Goal: Information Seeking & Learning: Learn about a topic

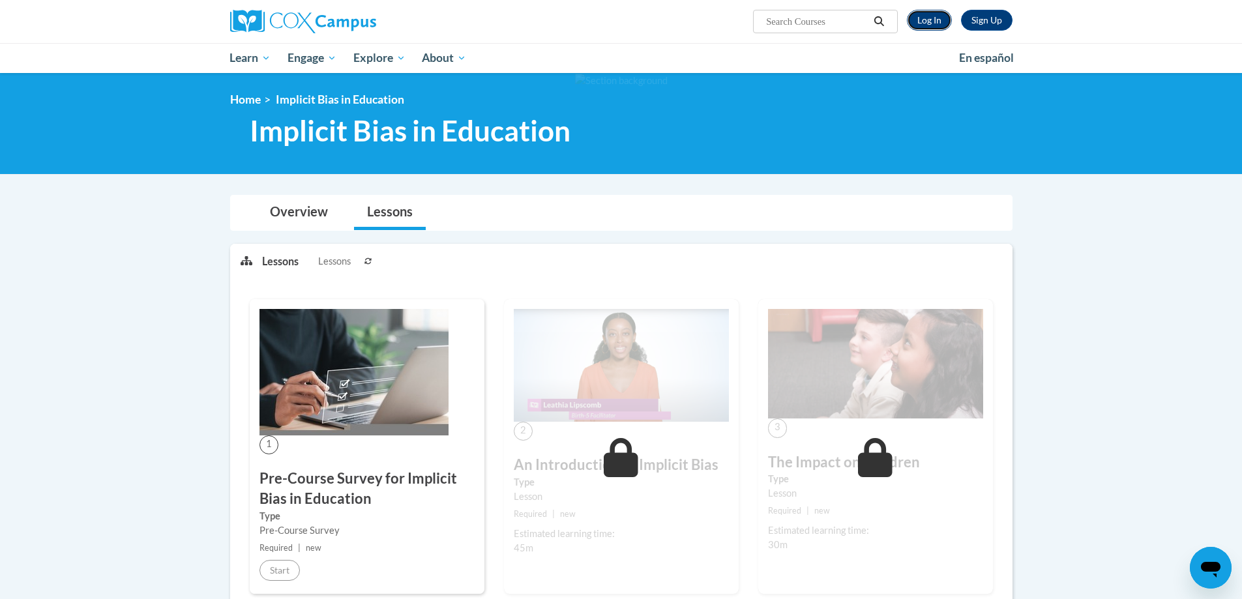
click at [947, 22] on link "Log In" at bounding box center [929, 20] width 45 height 21
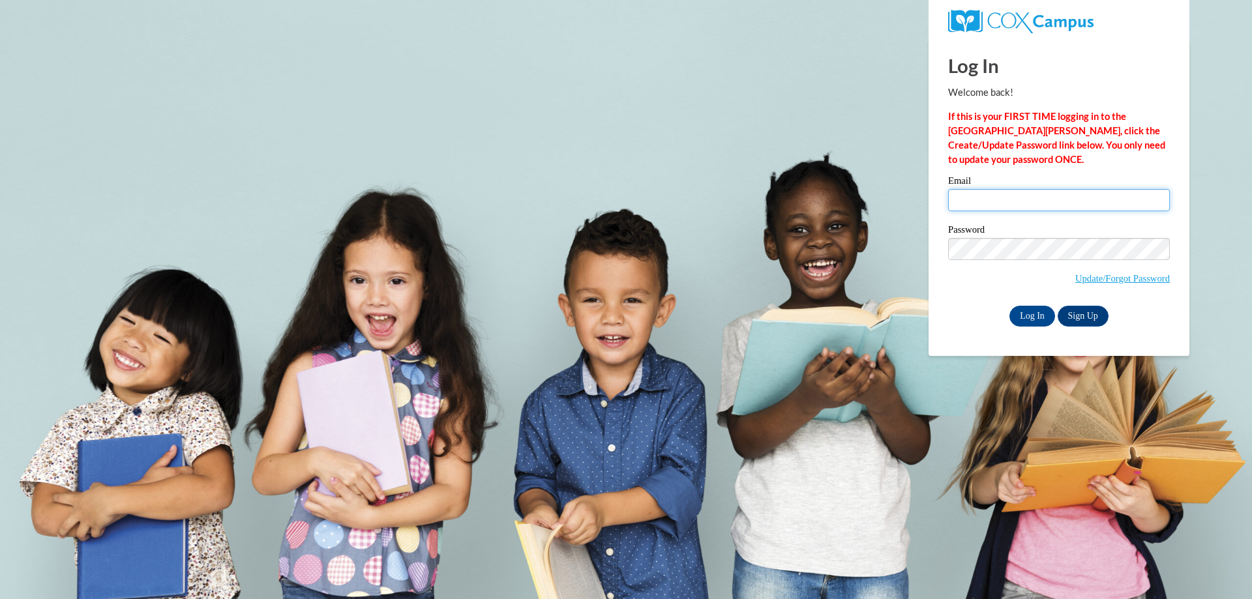
click at [1036, 204] on input "Email" at bounding box center [1059, 200] width 222 height 22
type input "clruss@northpanolaschools.org"
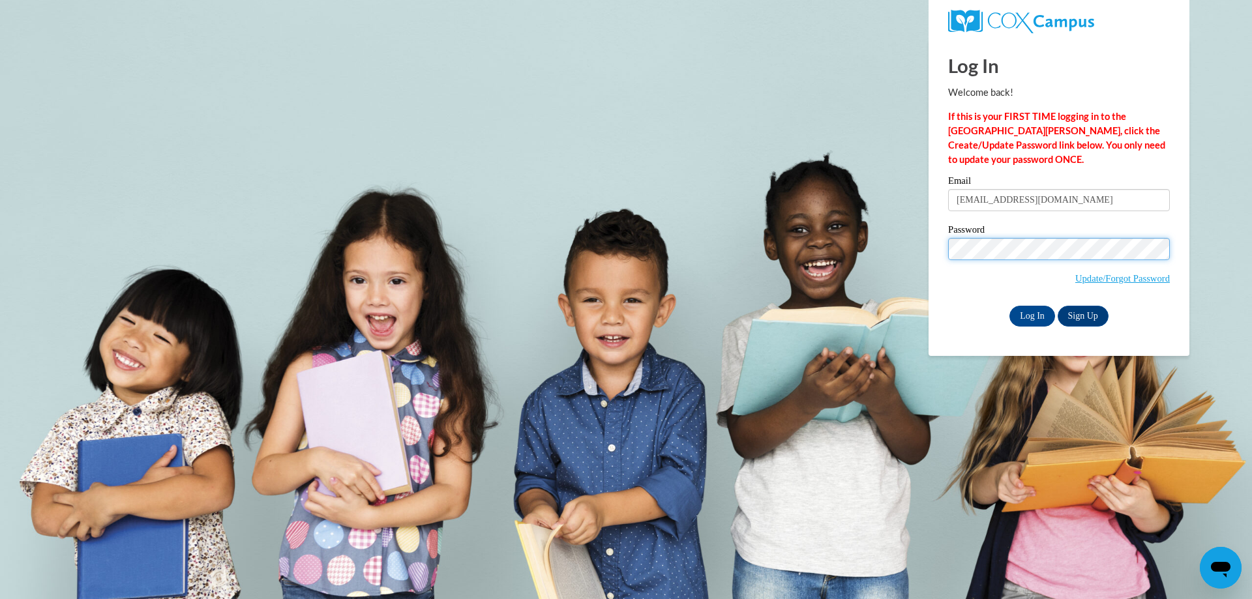
click at [1009, 306] on input "Log In" at bounding box center [1032, 316] width 46 height 21
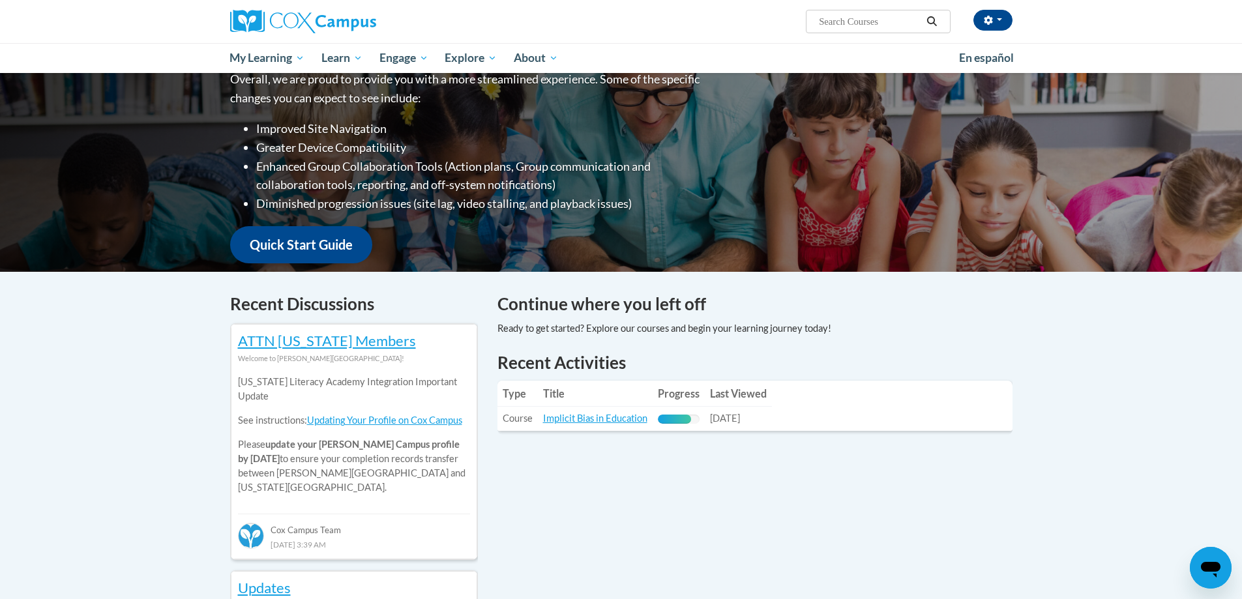
scroll to position [261, 0]
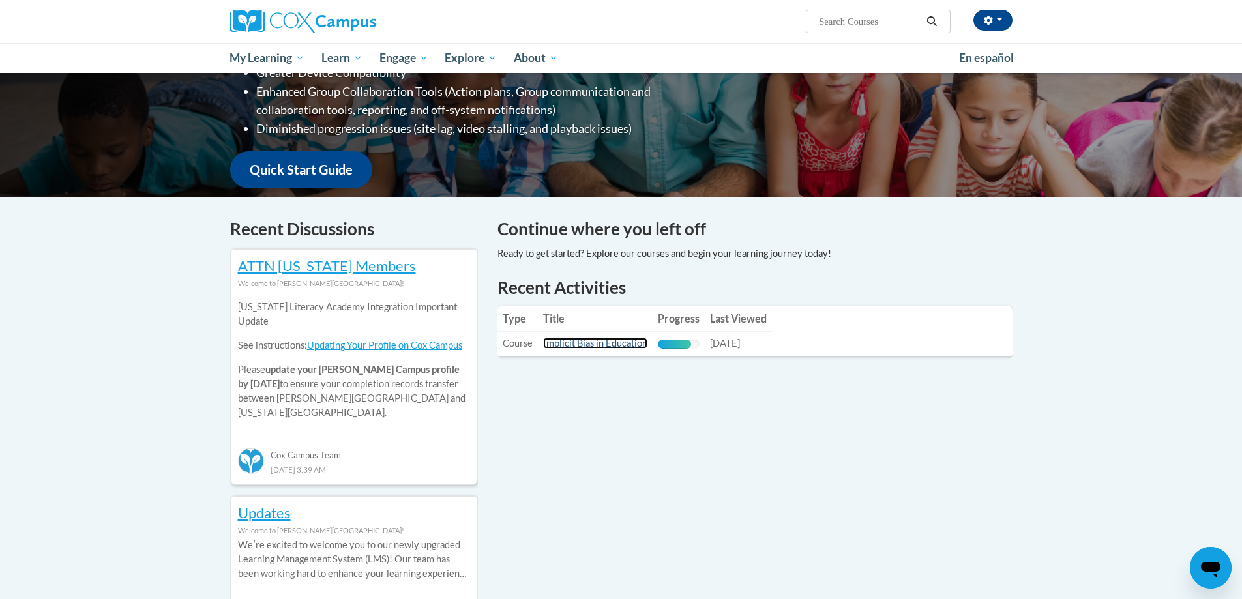
click at [608, 346] on link "Implicit Bias in Education" at bounding box center [595, 343] width 104 height 11
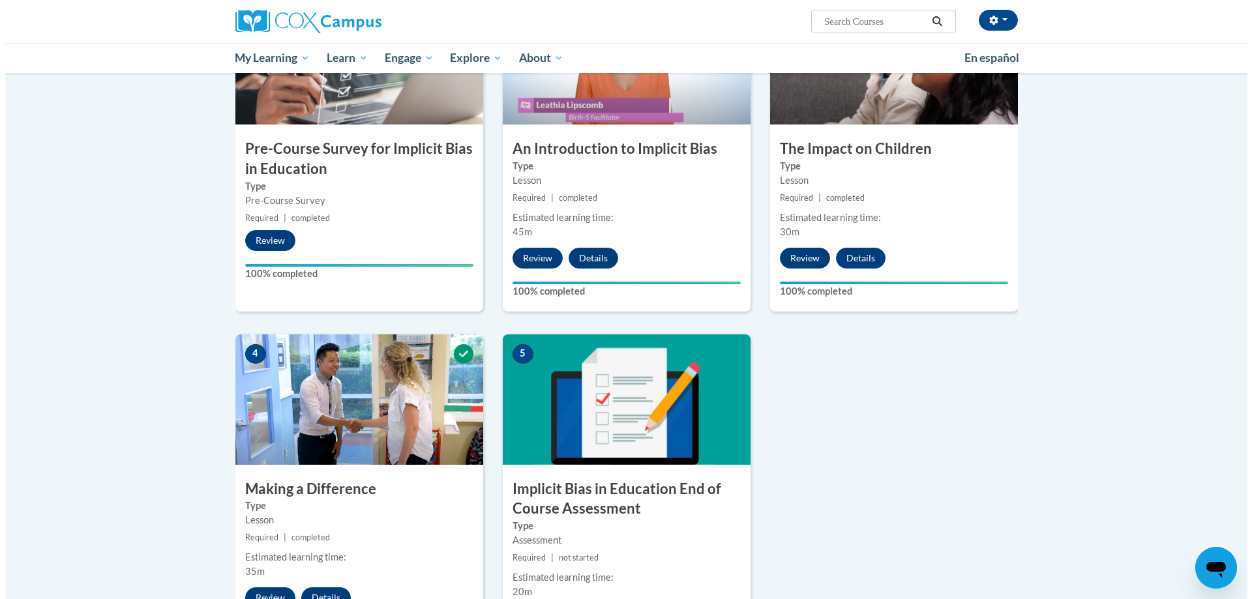
scroll to position [456, 0]
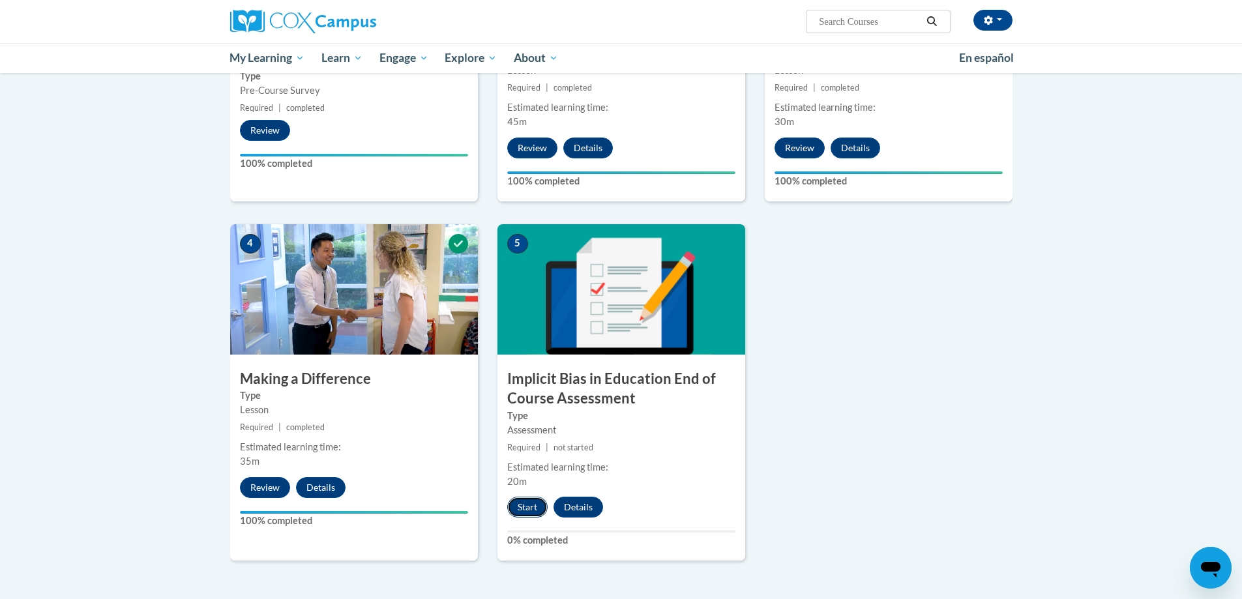
click at [520, 510] on button "Start" at bounding box center [527, 507] width 40 height 21
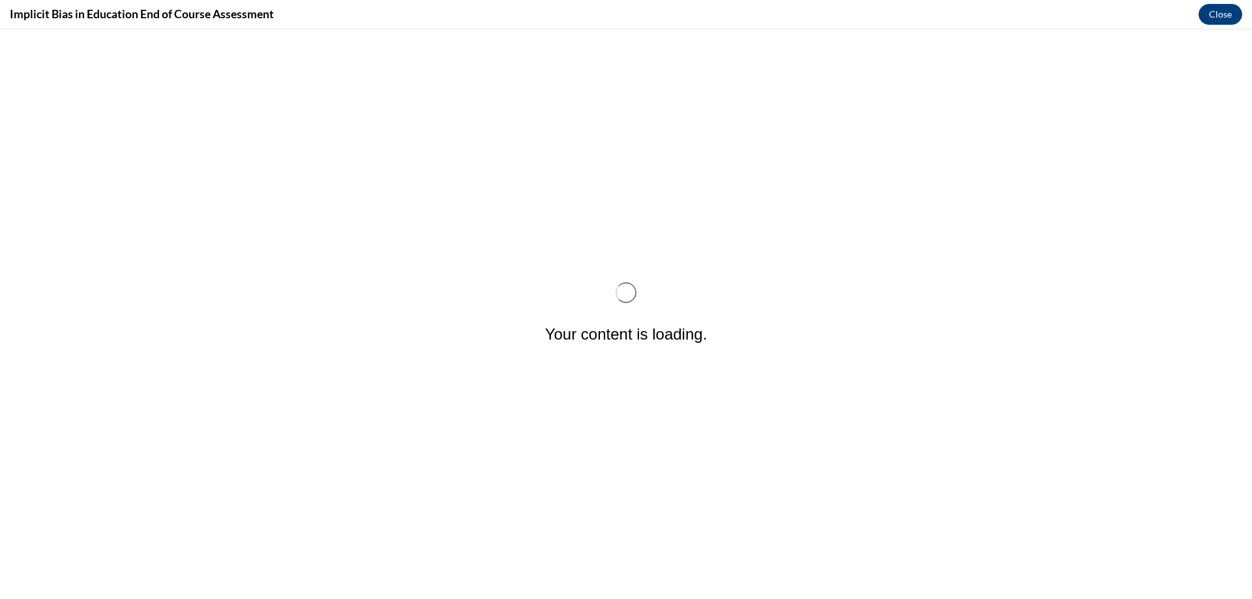
scroll to position [0, 0]
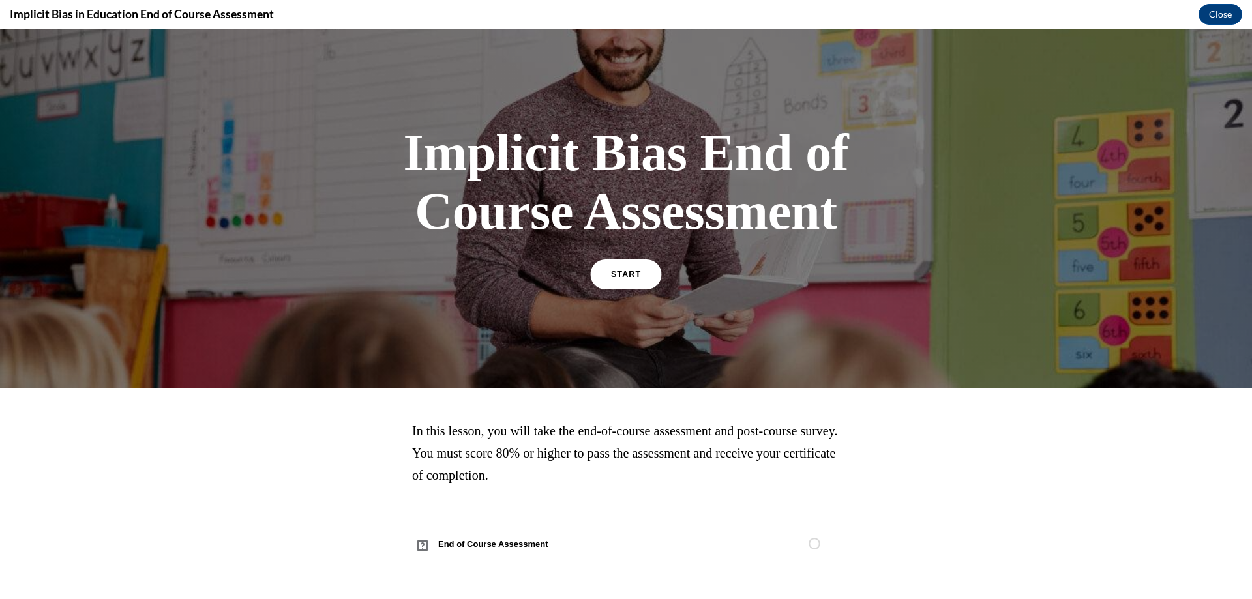
click at [604, 281] on link "START" at bounding box center [625, 275] width 71 height 30
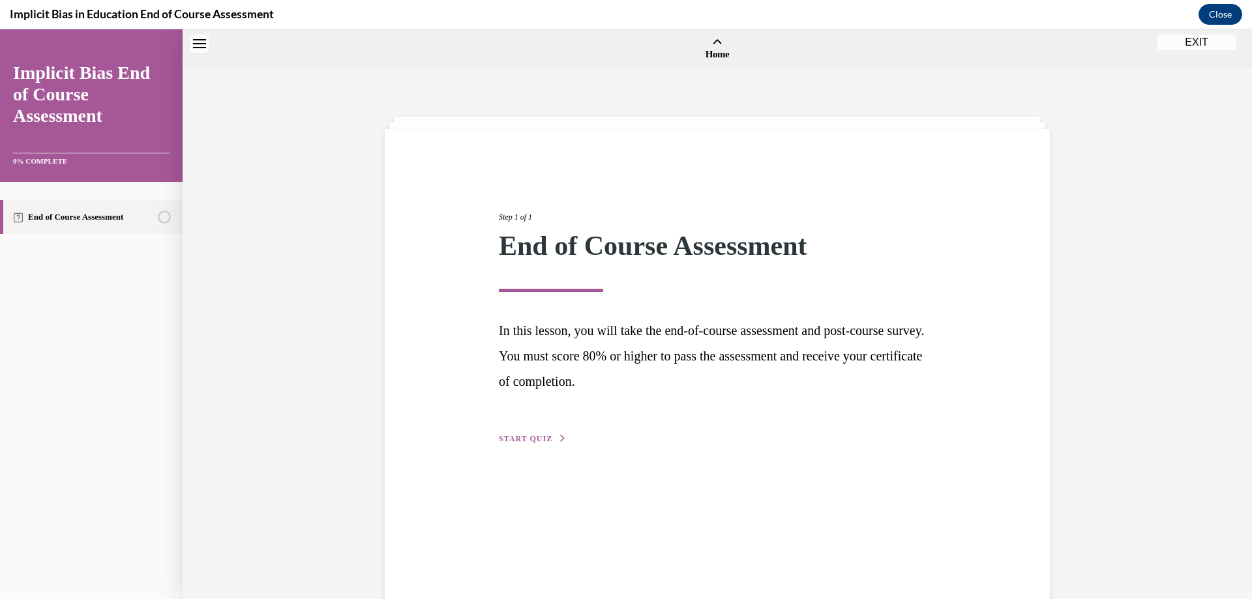
scroll to position [40, 0]
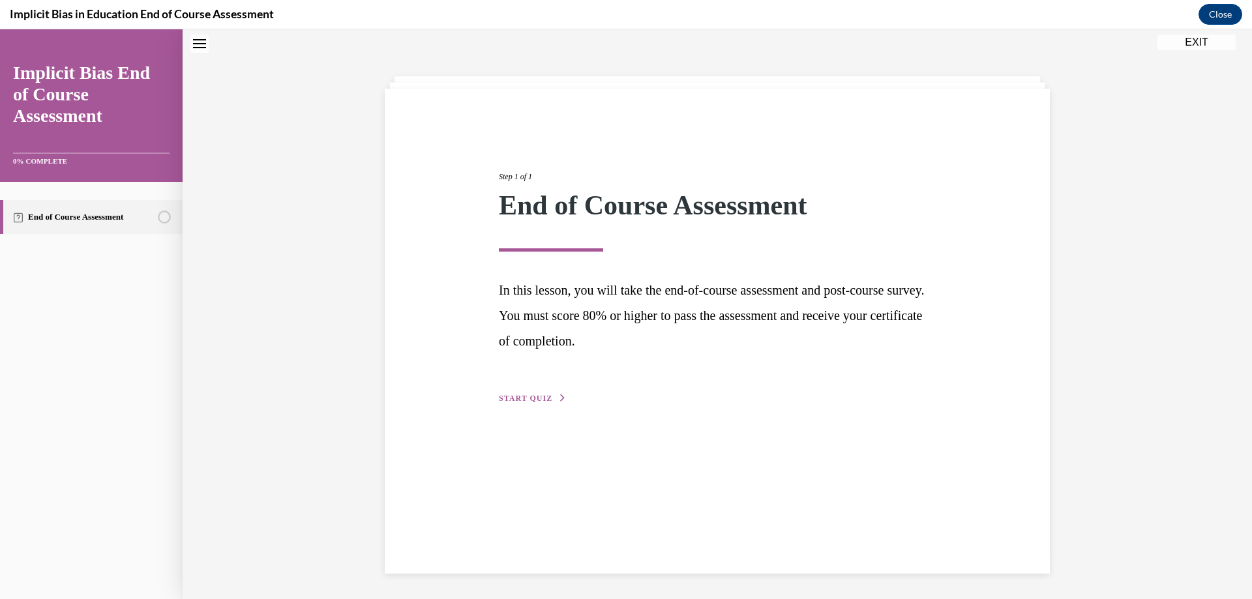
click at [499, 395] on span "START QUIZ" at bounding box center [525, 398] width 53 height 9
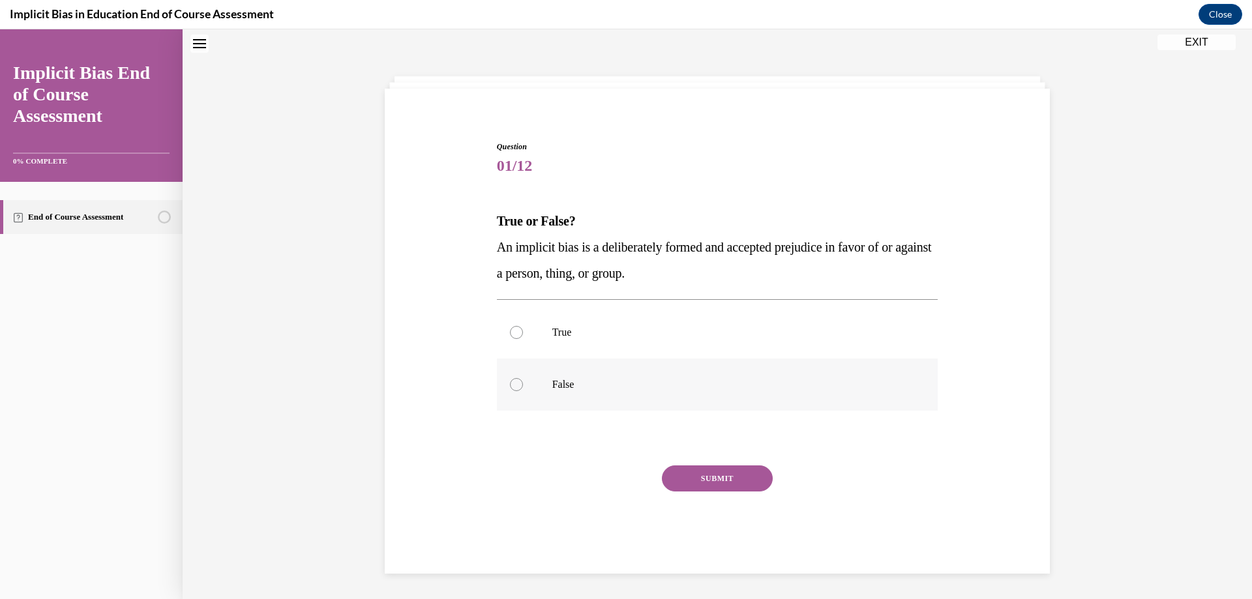
click at [510, 385] on div at bounding box center [516, 384] width 13 height 13
click at [510, 385] on input "False" at bounding box center [516, 384] width 13 height 13
radio input "true"
click at [709, 478] on button "SUBMIT" at bounding box center [717, 479] width 111 height 26
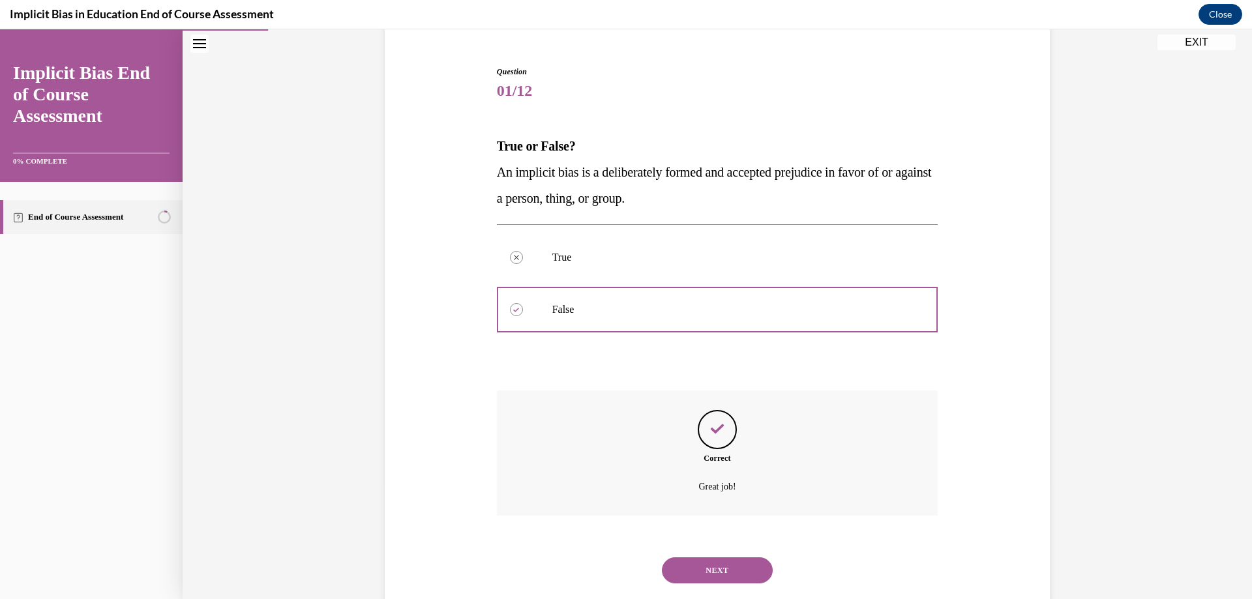
scroll to position [145, 0]
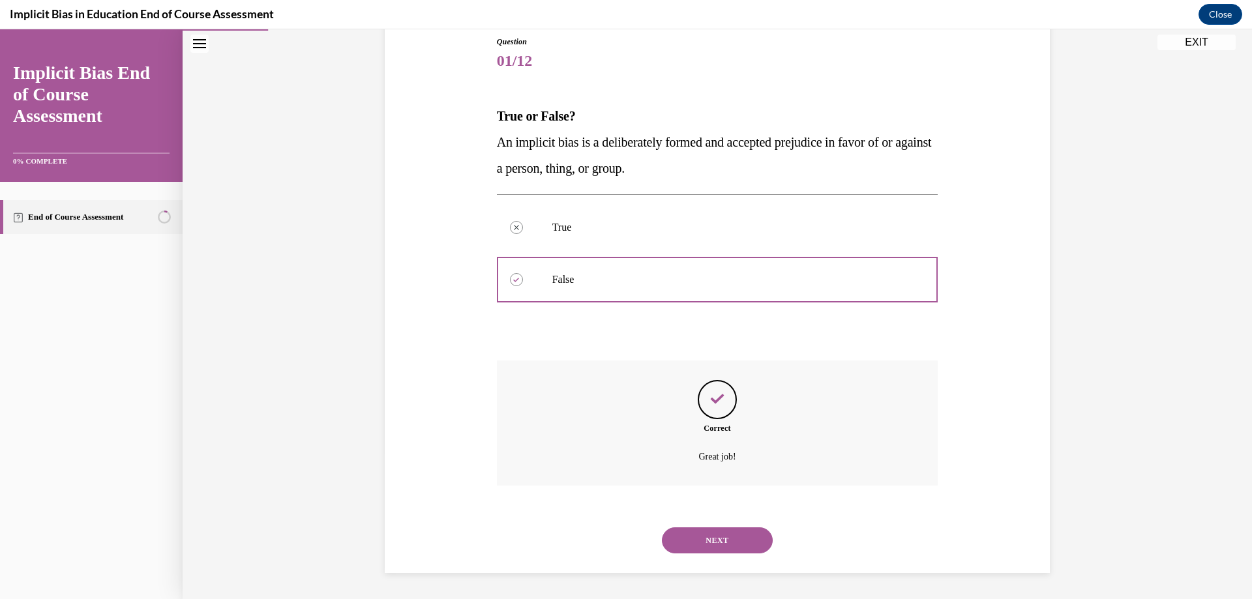
click at [720, 537] on button "NEXT" at bounding box center [717, 540] width 111 height 26
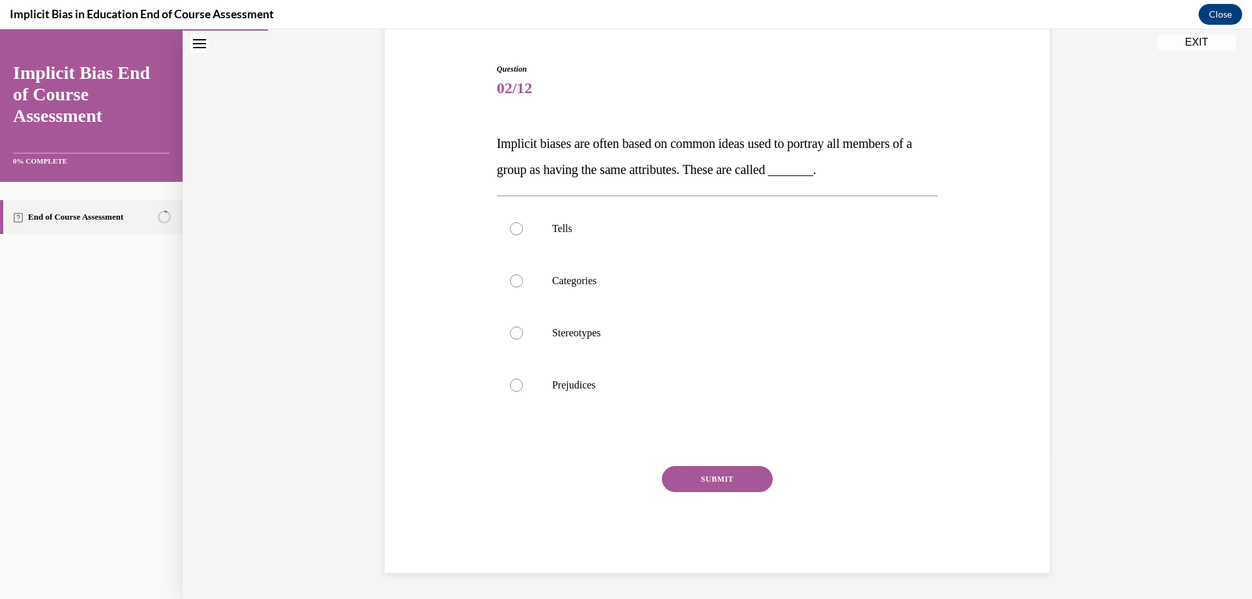
scroll to position [41, 0]
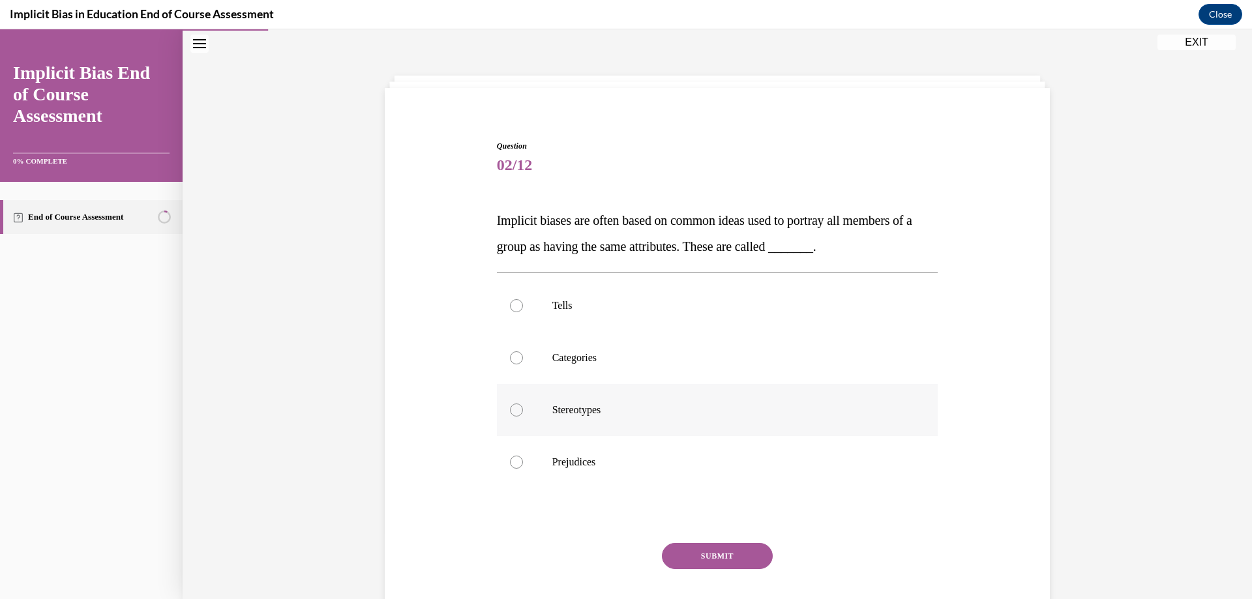
click at [512, 408] on div at bounding box center [516, 410] width 13 height 13
click at [512, 408] on input "Stereotypes" at bounding box center [516, 410] width 13 height 13
radio input "true"
click at [704, 554] on button "SUBMIT" at bounding box center [717, 556] width 111 height 26
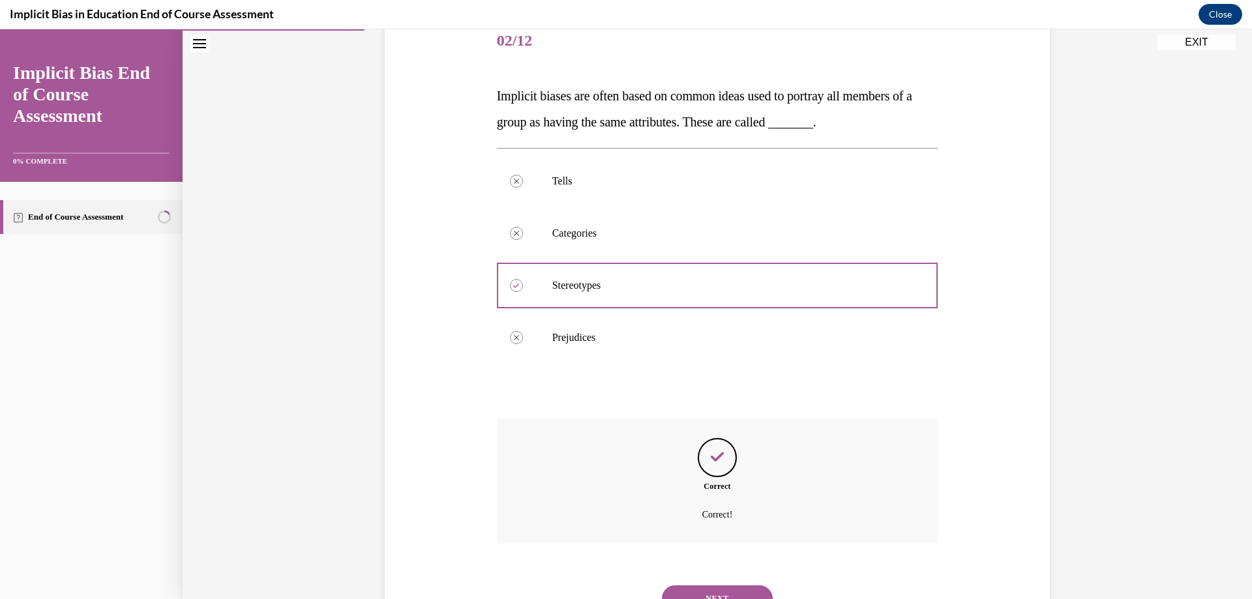
scroll to position [224, 0]
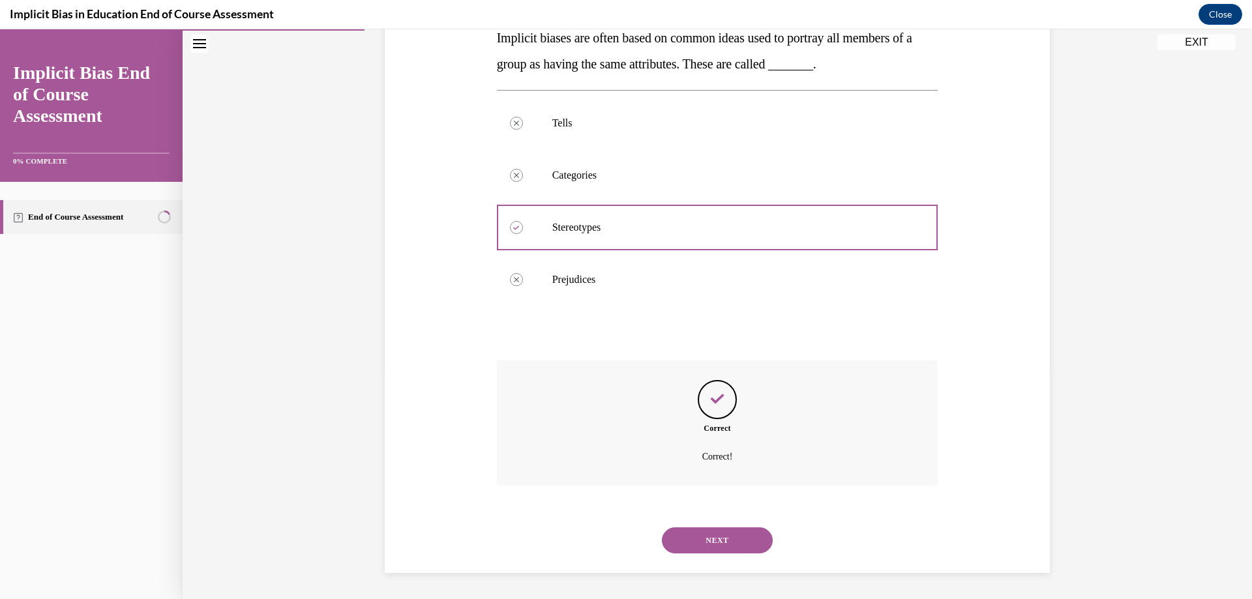
click at [716, 544] on button "NEXT" at bounding box center [717, 540] width 111 height 26
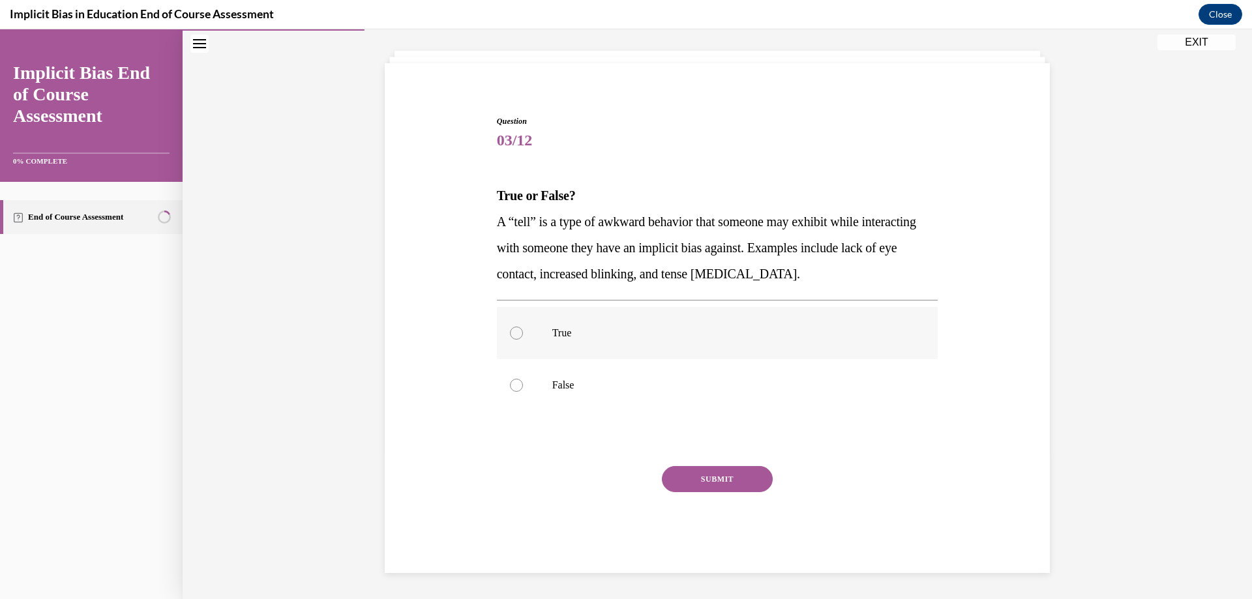
click at [510, 330] on div at bounding box center [516, 333] width 13 height 13
click at [510, 330] on input "True" at bounding box center [516, 333] width 13 height 13
radio input "true"
click at [720, 489] on button "SUBMIT" at bounding box center [717, 479] width 111 height 26
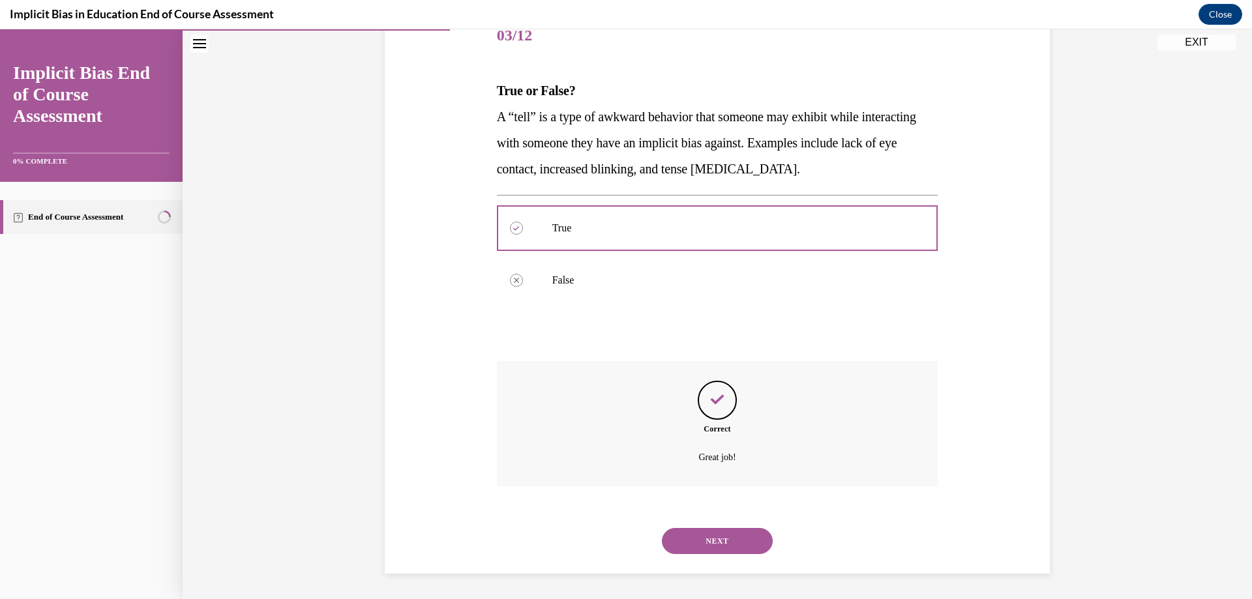
scroll to position [171, 0]
click at [731, 529] on button "NEXT" at bounding box center [717, 540] width 111 height 26
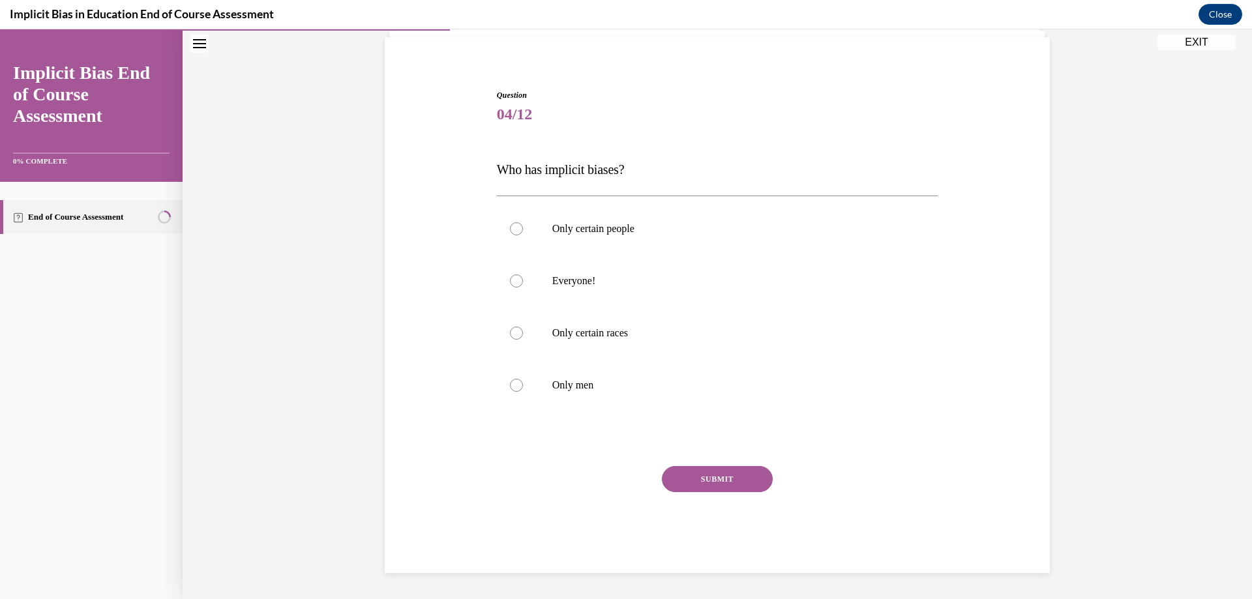
scroll to position [92, 0]
click at [512, 280] on div at bounding box center [516, 280] width 13 height 13
click at [512, 280] on input "Everyone!" at bounding box center [516, 280] width 13 height 13
radio input "true"
click at [694, 485] on button "SUBMIT" at bounding box center [717, 479] width 111 height 26
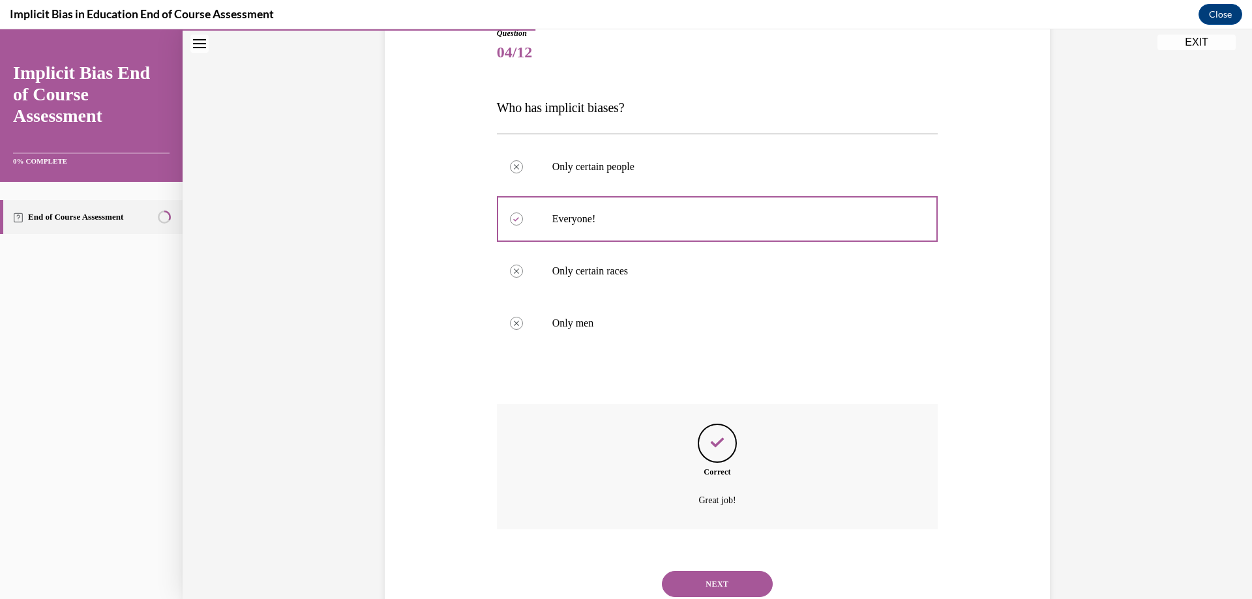
scroll to position [198, 0]
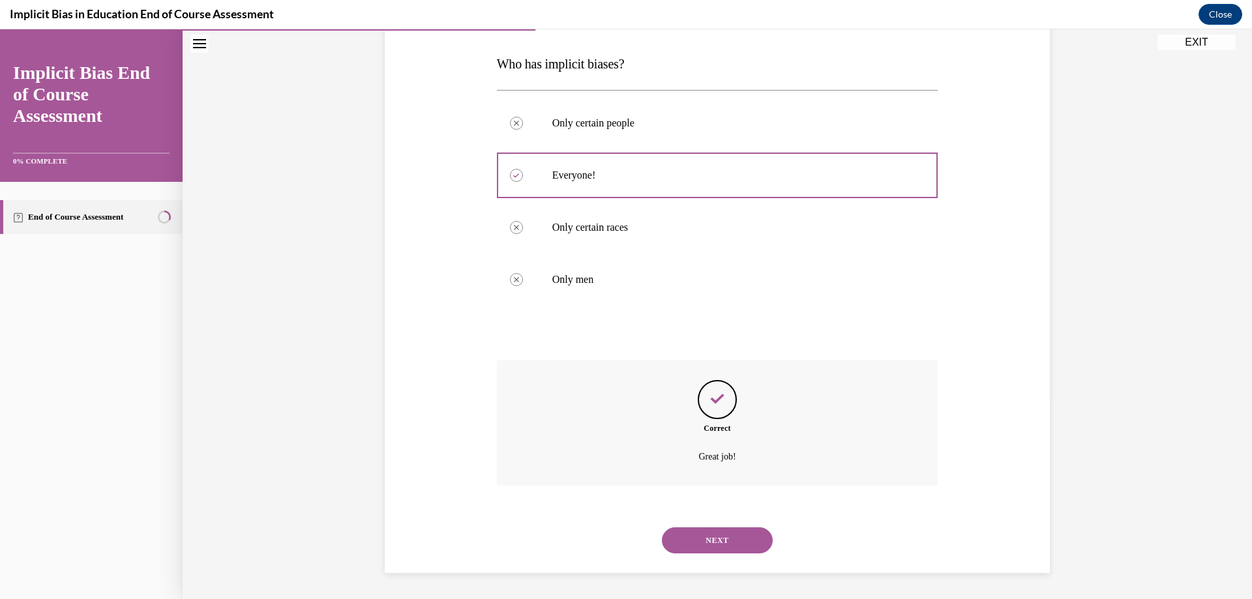
click at [720, 539] on button "NEXT" at bounding box center [717, 540] width 111 height 26
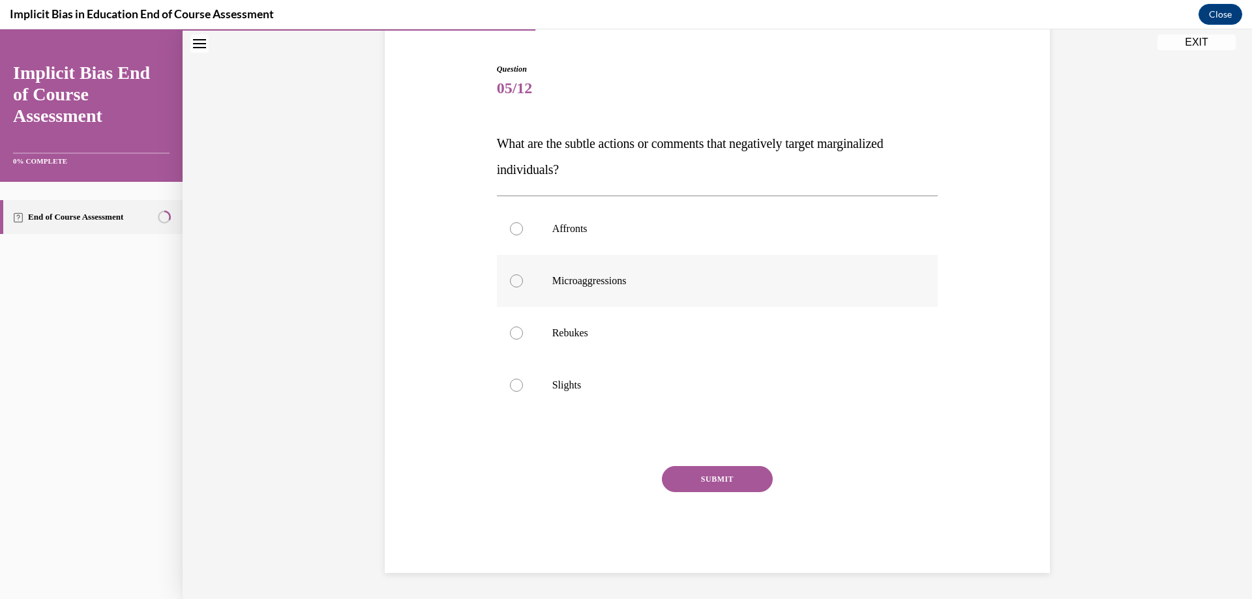
click at [520, 276] on label "Microaggressions" at bounding box center [717, 281] width 441 height 52
click at [520, 276] on input "Microaggressions" at bounding box center [516, 280] width 13 height 13
radio input "true"
click at [722, 475] on button "SUBMIT" at bounding box center [717, 479] width 111 height 26
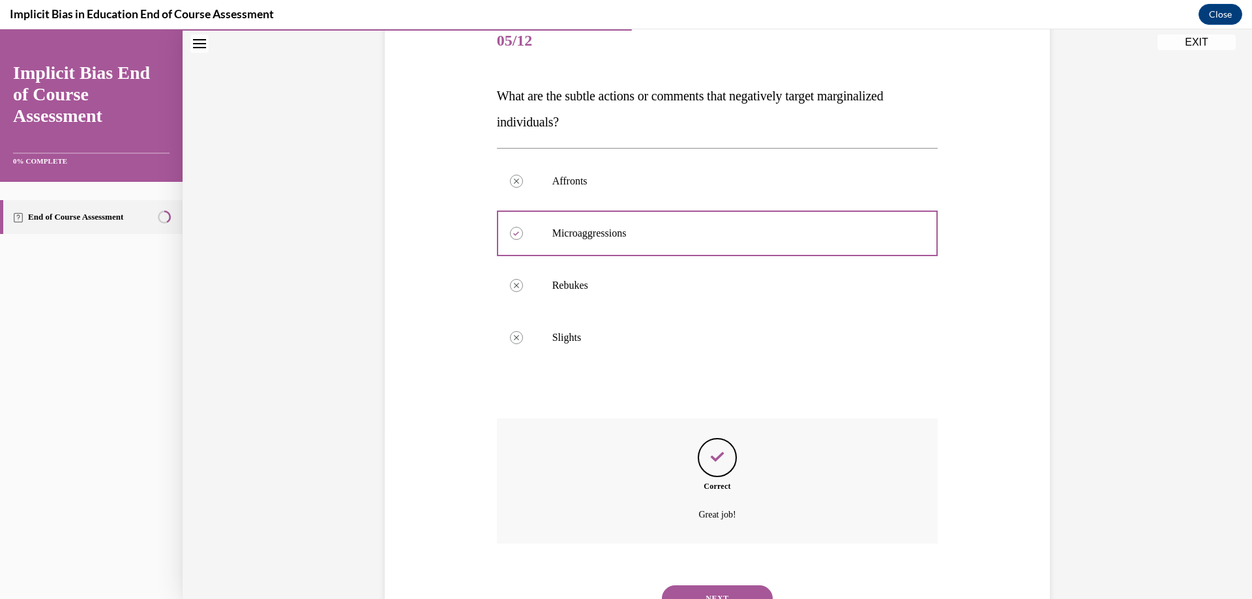
scroll to position [224, 0]
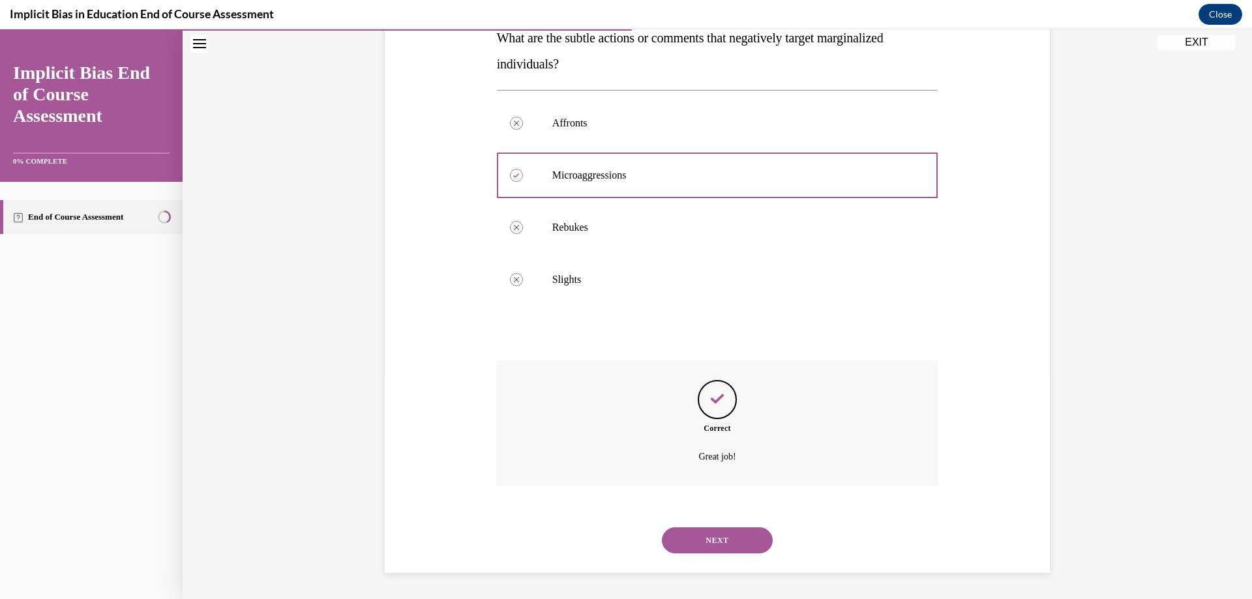
click at [722, 531] on button "NEXT" at bounding box center [717, 540] width 111 height 26
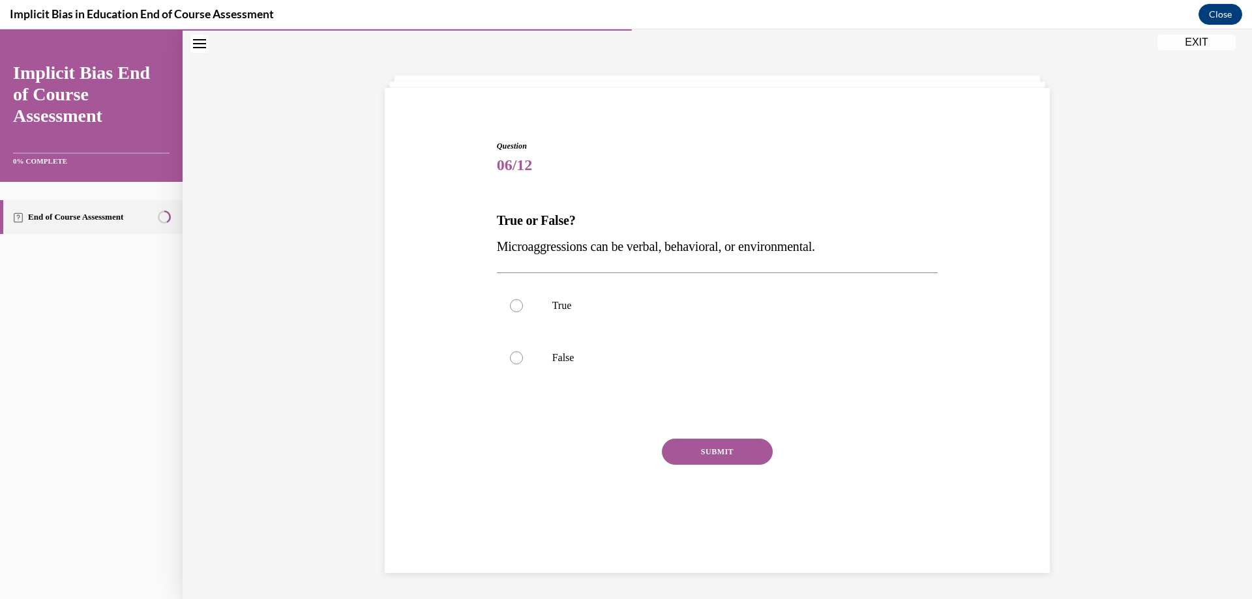
scroll to position [41, 0]
click at [510, 305] on div at bounding box center [516, 305] width 13 height 13
click at [510, 305] on input "True" at bounding box center [516, 305] width 13 height 13
radio input "true"
click at [696, 451] on button "SUBMIT" at bounding box center [717, 452] width 111 height 26
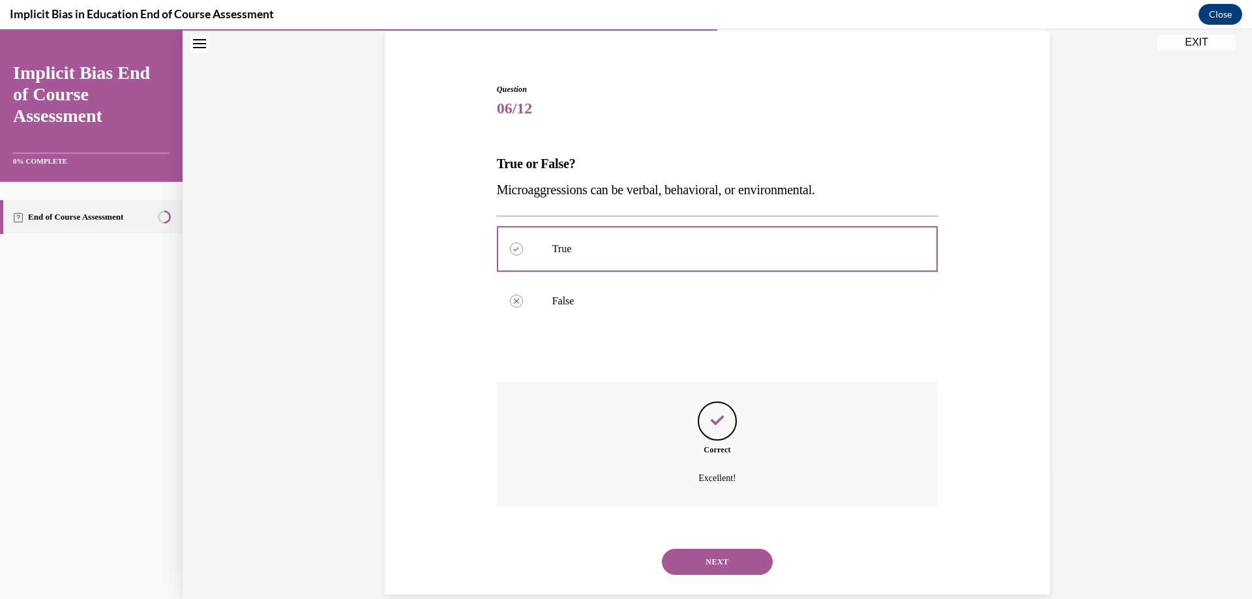
scroll to position [119, 0]
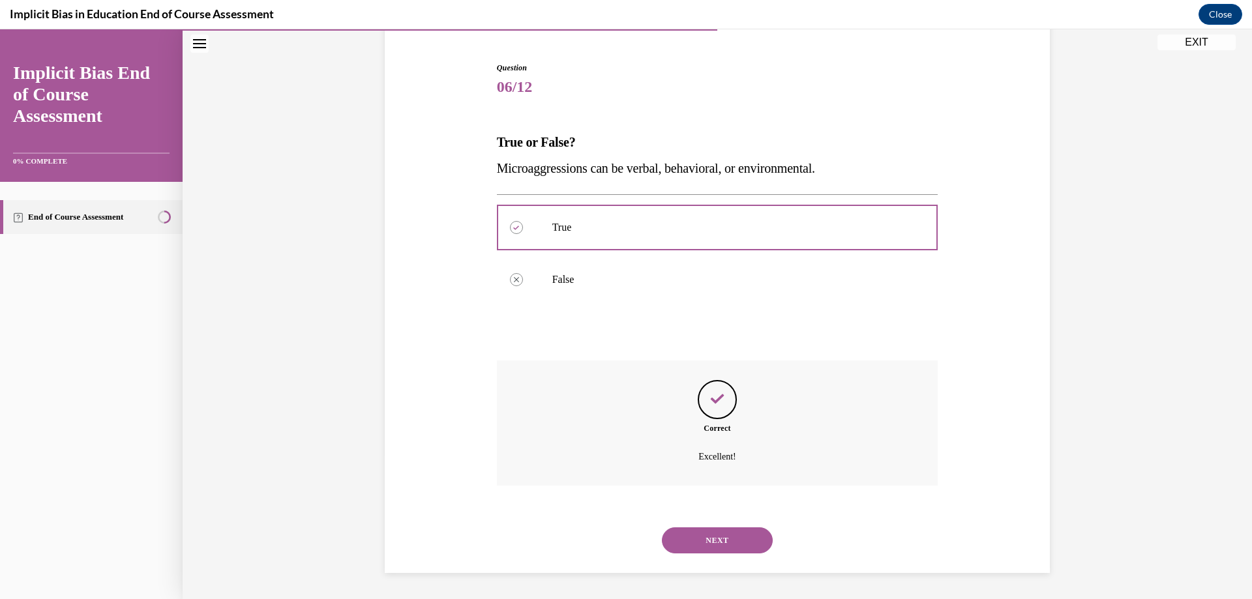
click at [739, 541] on button "NEXT" at bounding box center [717, 540] width 111 height 26
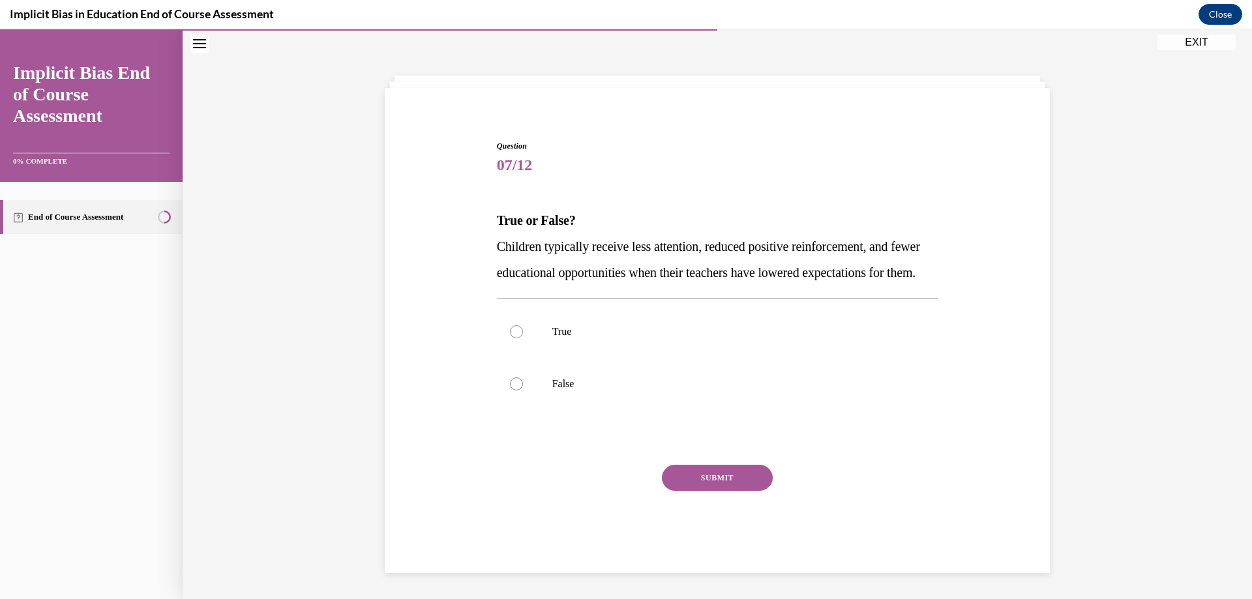
scroll to position [66, 0]
click at [512, 327] on div at bounding box center [516, 331] width 13 height 13
click at [512, 327] on input "True" at bounding box center [516, 331] width 13 height 13
radio input "true"
click at [674, 482] on button "SUBMIT" at bounding box center [717, 478] width 111 height 26
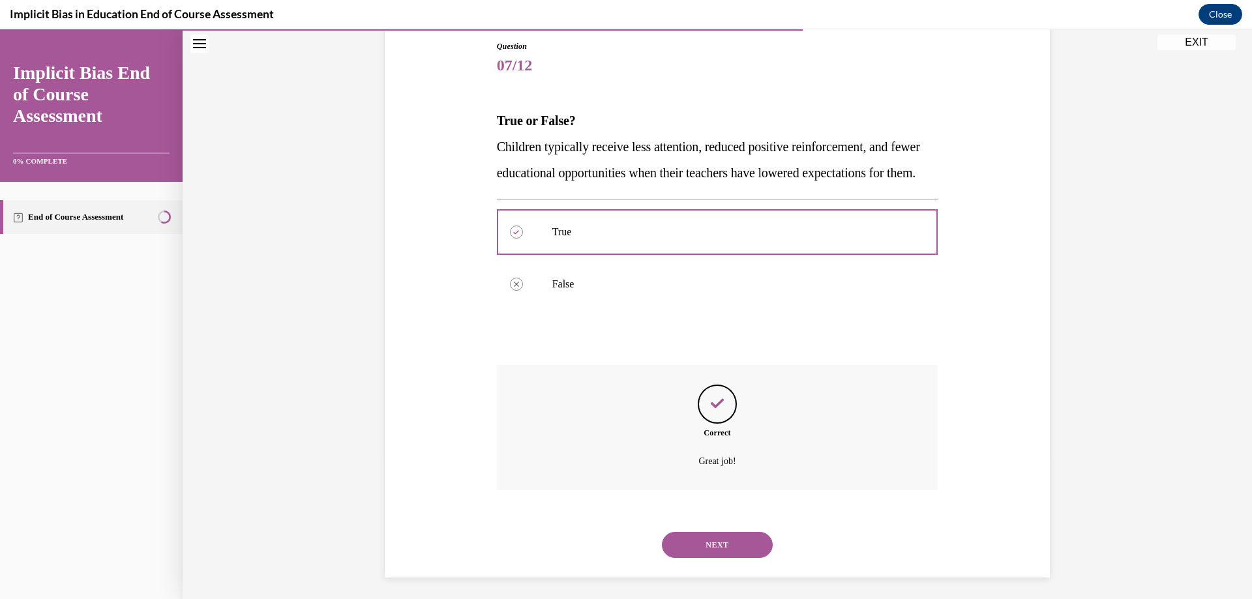
scroll to position [171, 0]
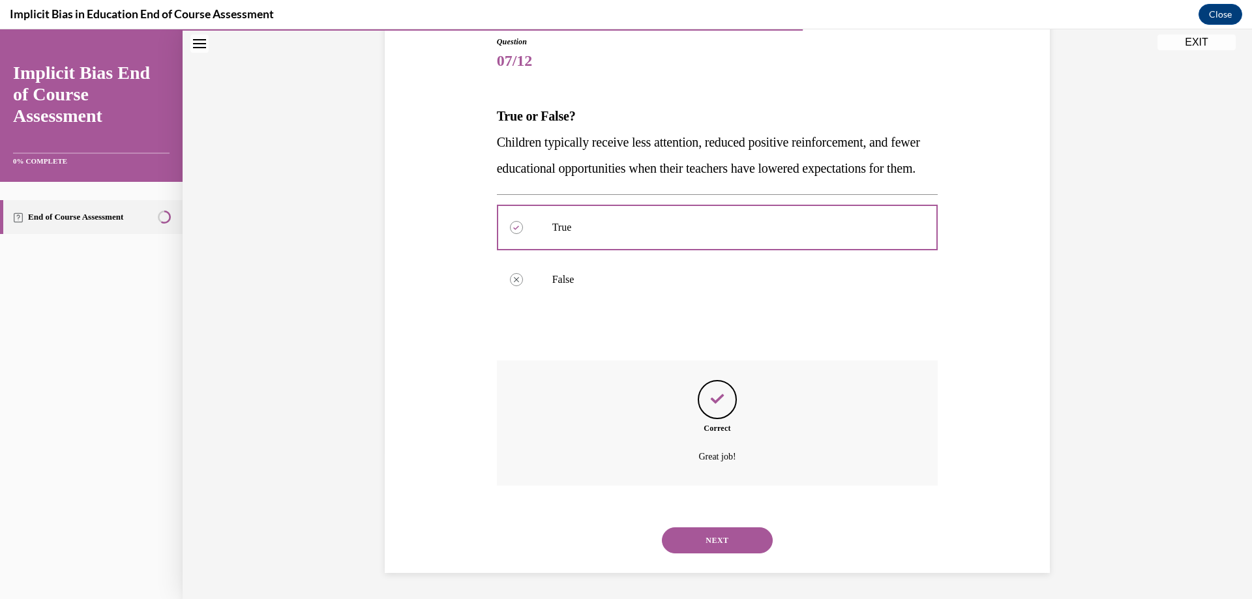
click at [708, 539] on button "NEXT" at bounding box center [717, 540] width 111 height 26
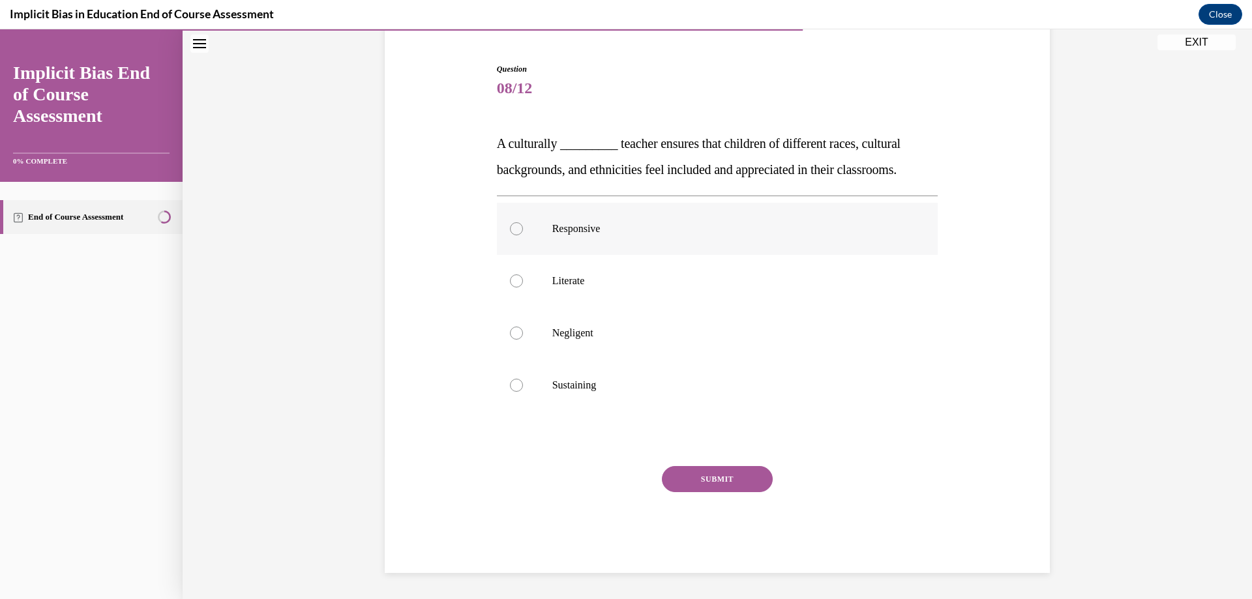
click at [517, 228] on div at bounding box center [516, 228] width 13 height 13
click at [517, 228] on input "Responsive" at bounding box center [516, 228] width 13 height 13
radio input "true"
click at [690, 482] on button "SUBMIT" at bounding box center [717, 479] width 111 height 26
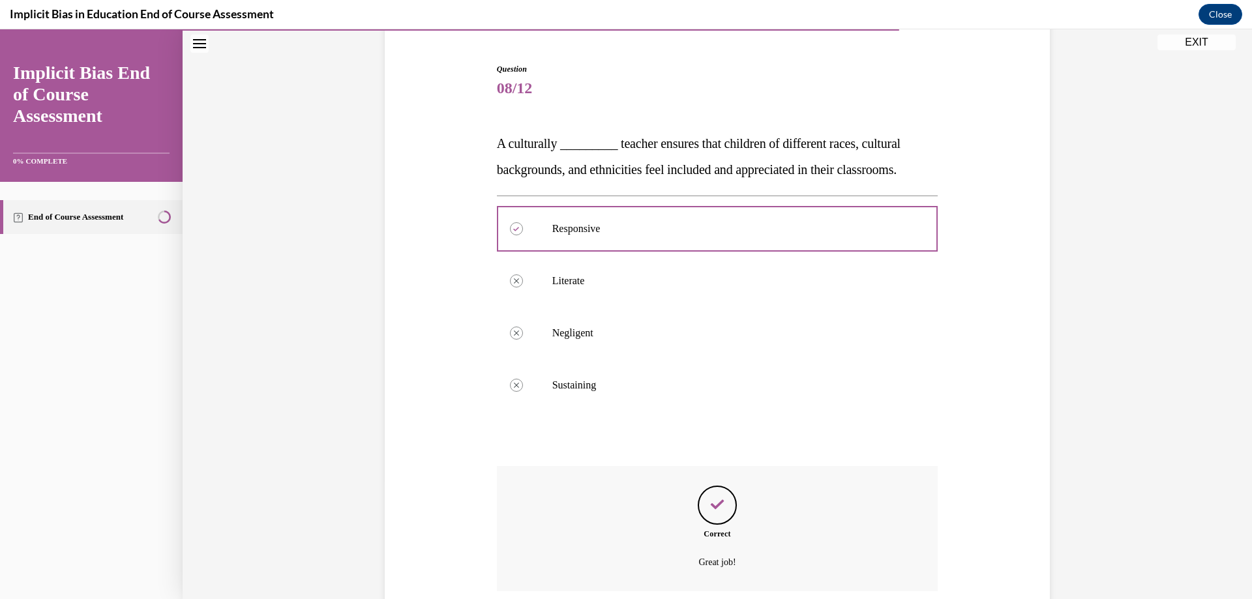
scroll to position [224, 0]
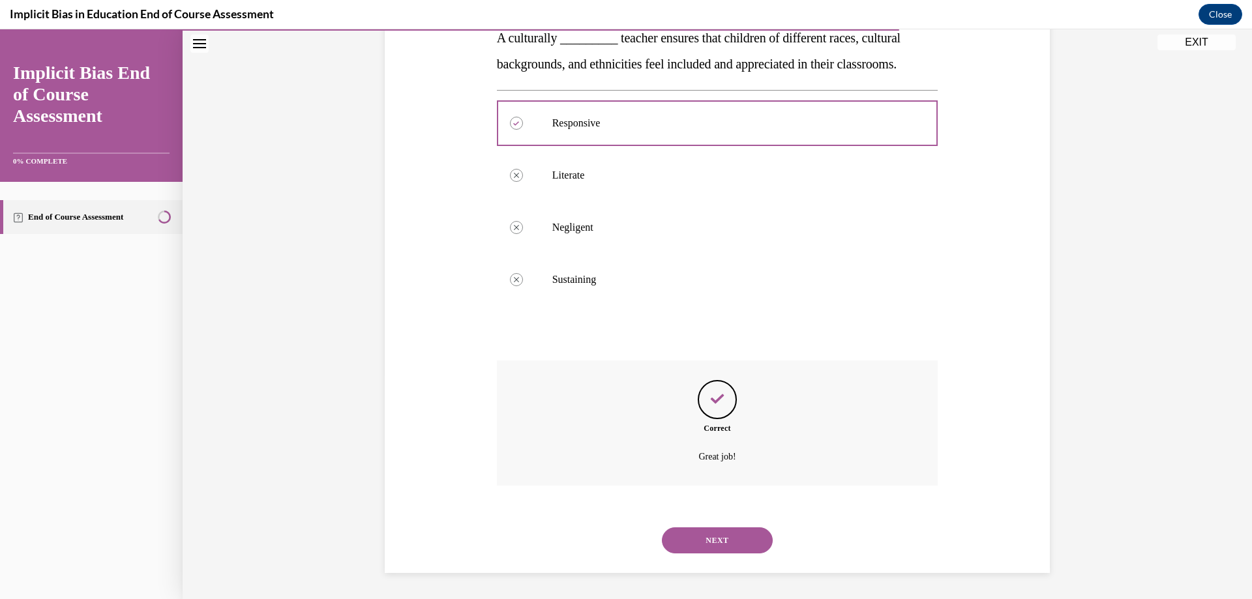
click at [740, 548] on button "NEXT" at bounding box center [717, 540] width 111 height 26
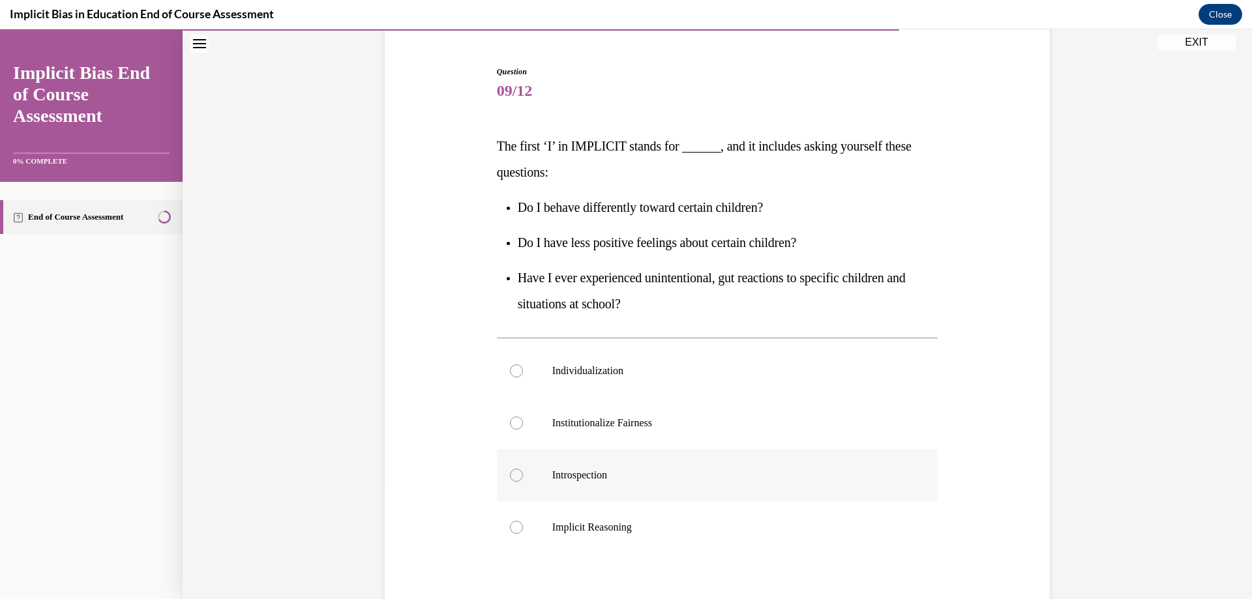
scroll to position [130, 0]
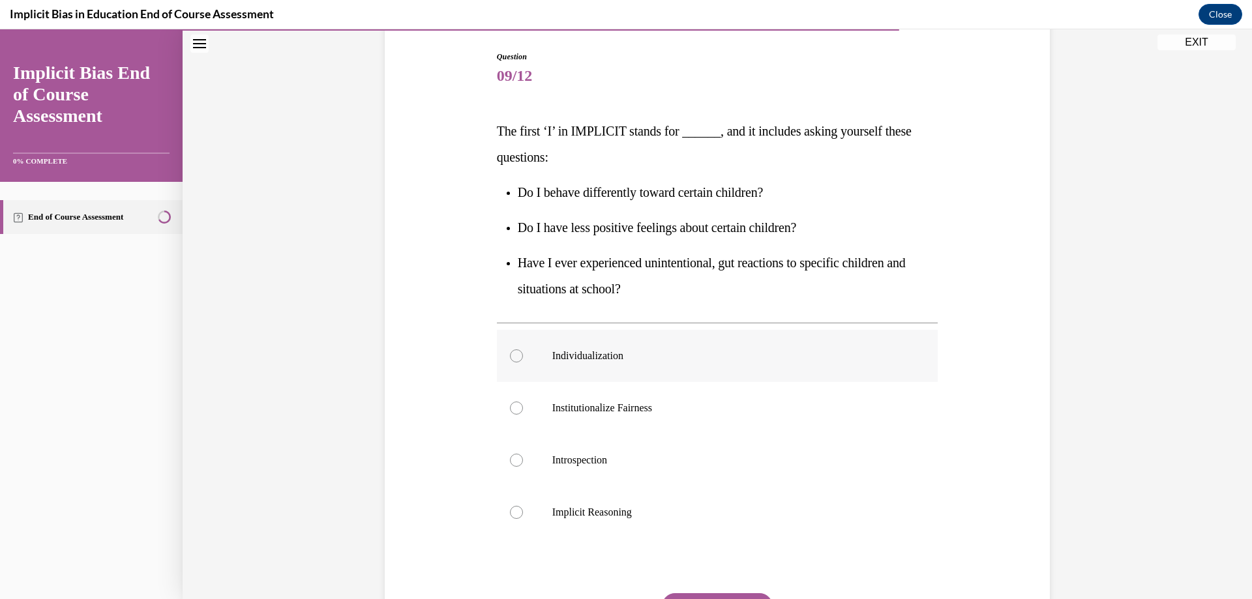
click at [516, 353] on div at bounding box center [516, 355] width 13 height 13
click at [516, 353] on input "Individualization" at bounding box center [516, 355] width 13 height 13
radio input "true"
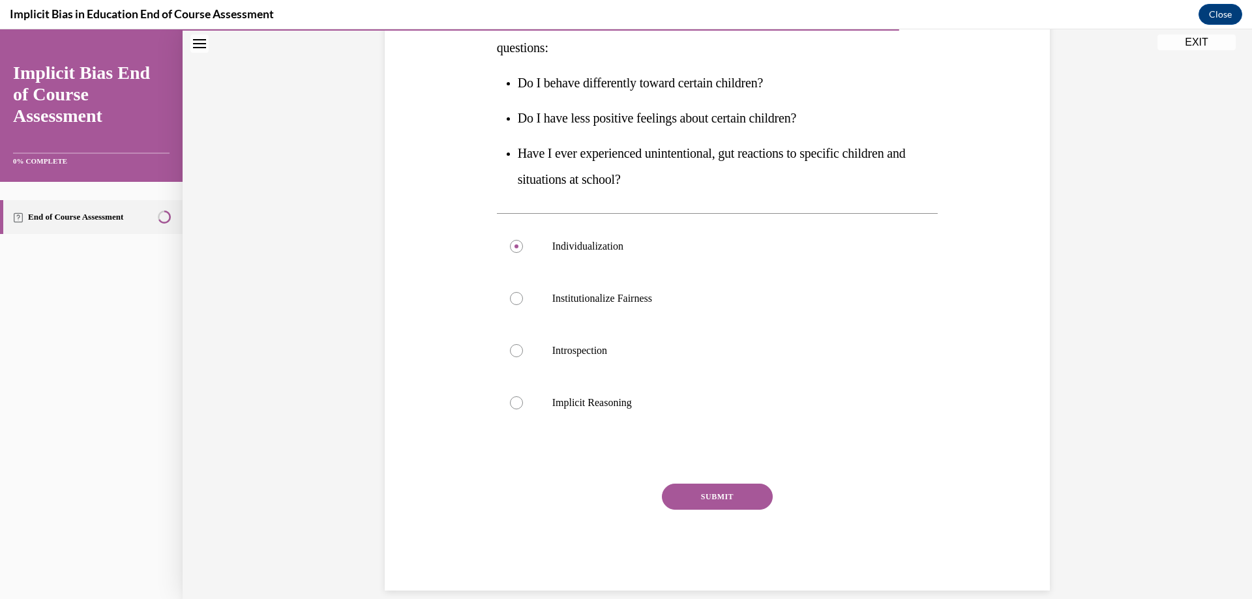
scroll to position [258, 0]
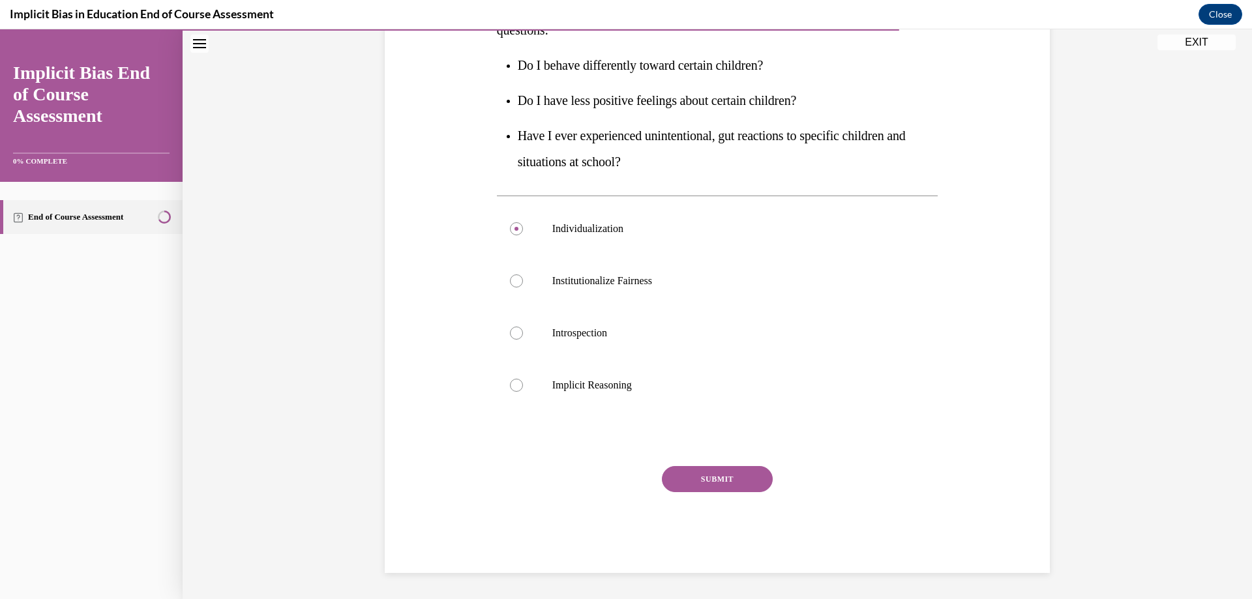
click at [712, 481] on button "SUBMIT" at bounding box center [717, 479] width 111 height 26
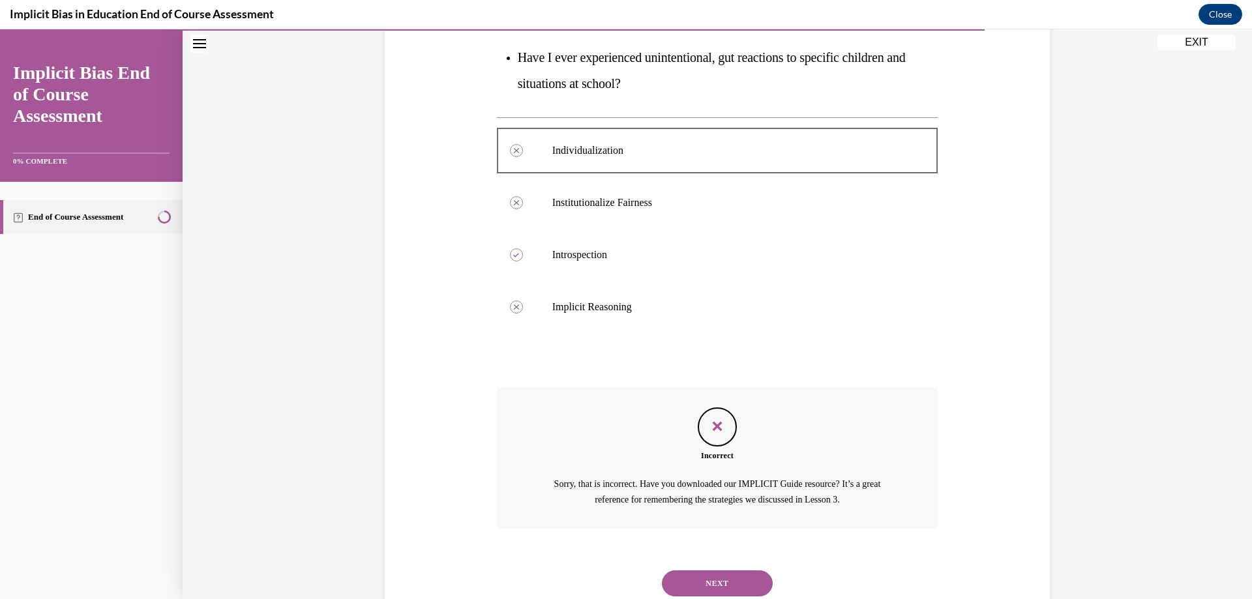
scroll to position [379, 0]
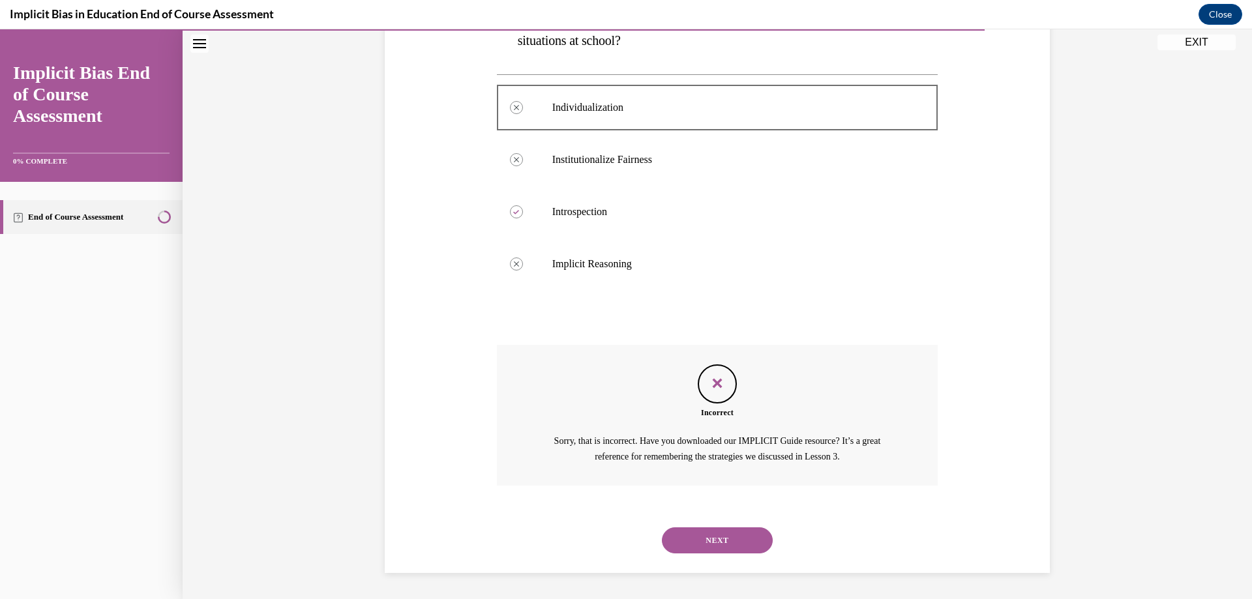
click at [707, 535] on button "NEXT" at bounding box center [717, 540] width 111 height 26
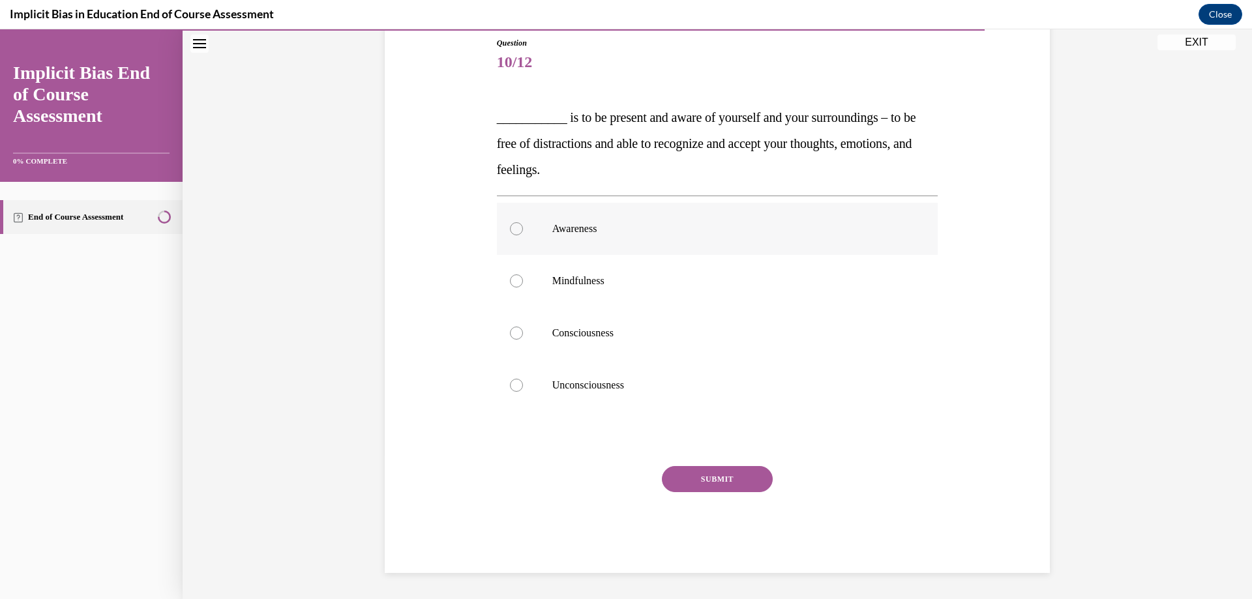
click at [514, 228] on div at bounding box center [516, 228] width 13 height 13
click at [514, 228] on input "Awareness" at bounding box center [516, 228] width 13 height 13
radio input "true"
click at [725, 477] on button "SUBMIT" at bounding box center [717, 479] width 111 height 26
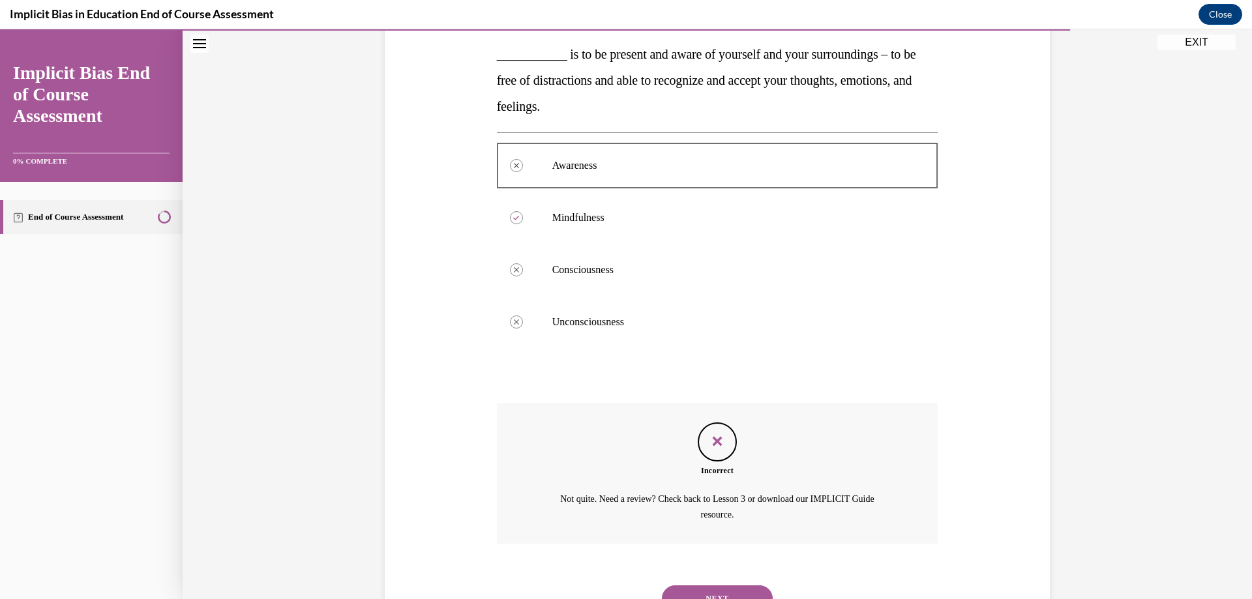
scroll to position [265, 0]
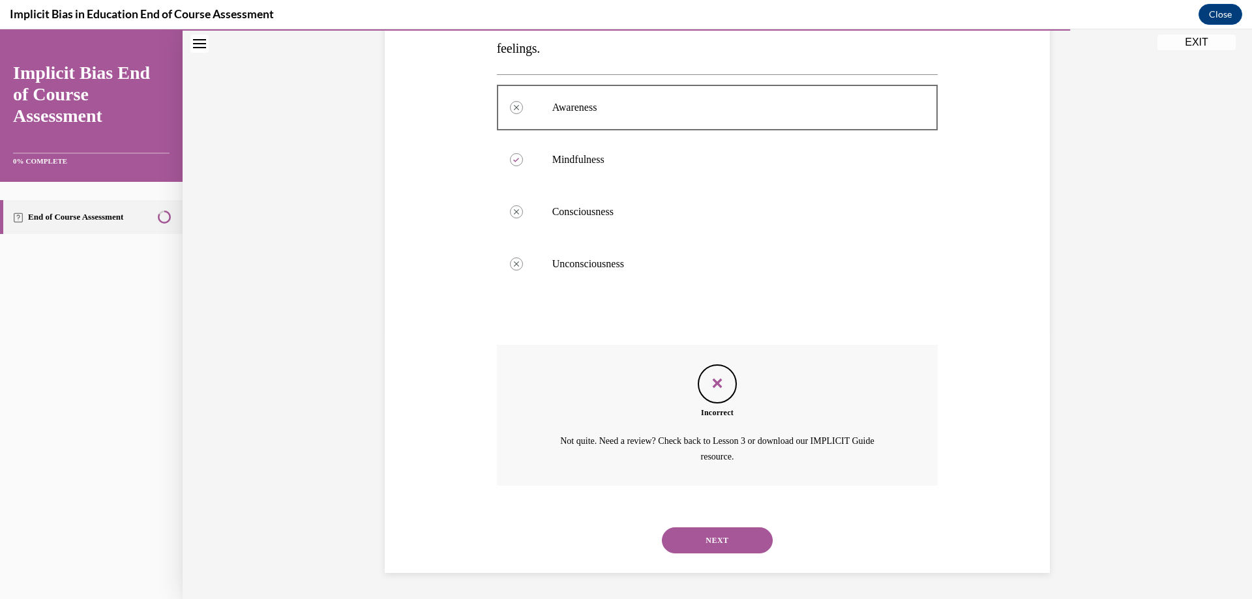
click at [722, 536] on button "NEXT" at bounding box center [717, 540] width 111 height 26
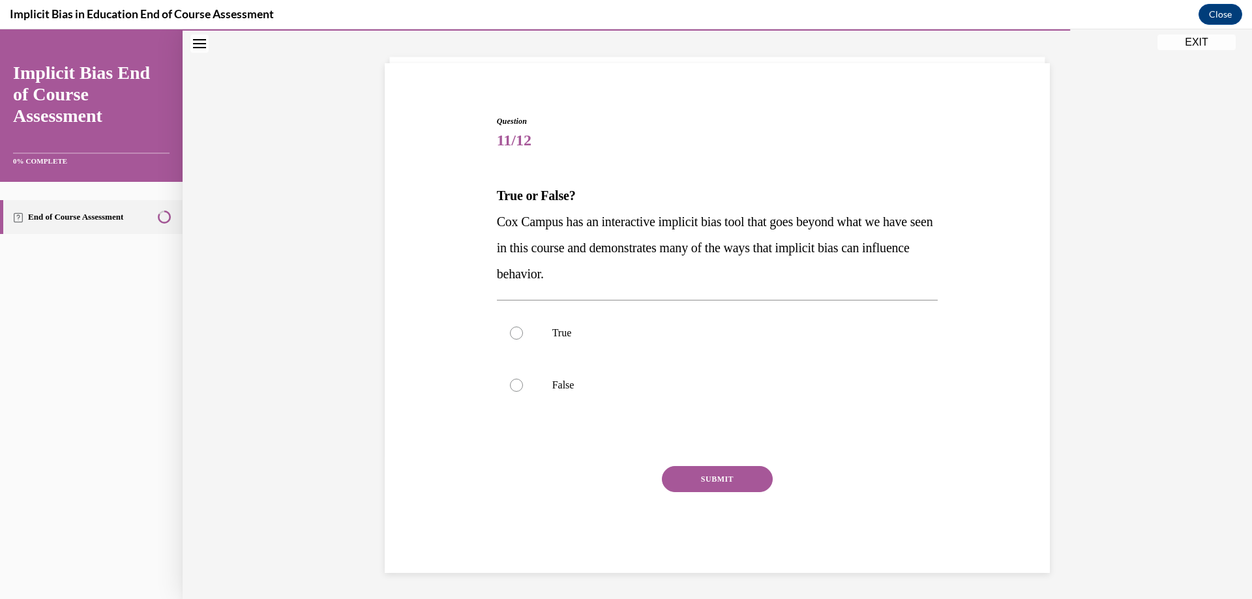
scroll to position [66, 0]
click at [511, 328] on div at bounding box center [516, 333] width 13 height 13
click at [511, 328] on input "True" at bounding box center [516, 333] width 13 height 13
radio input "true"
click at [717, 481] on button "SUBMIT" at bounding box center [717, 479] width 111 height 26
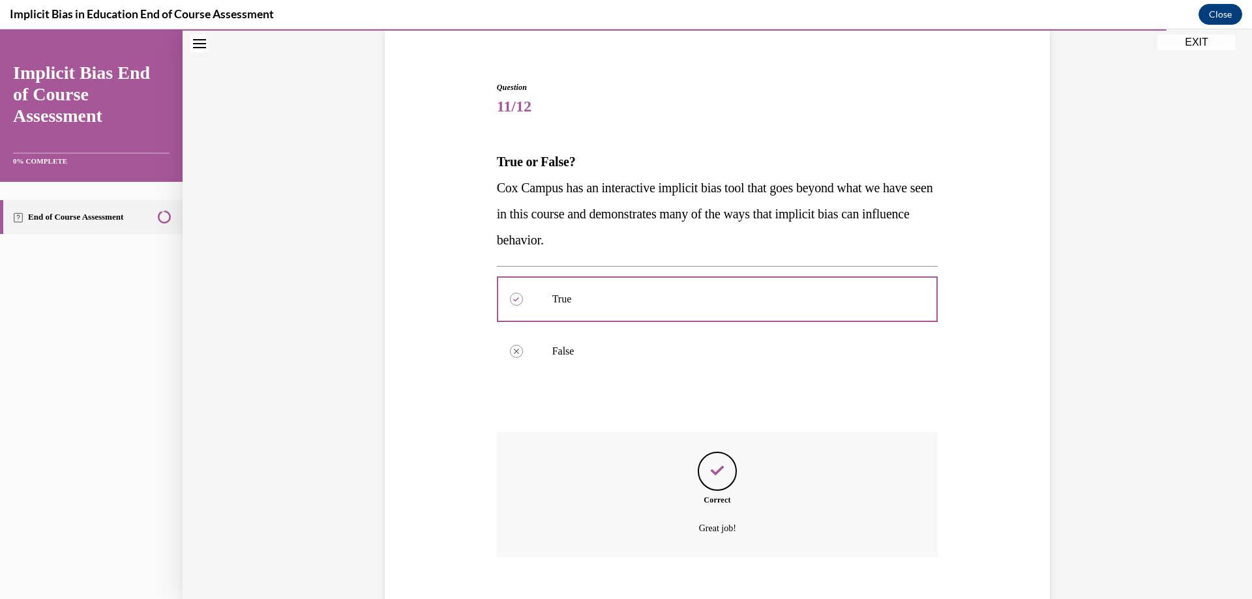
scroll to position [171, 0]
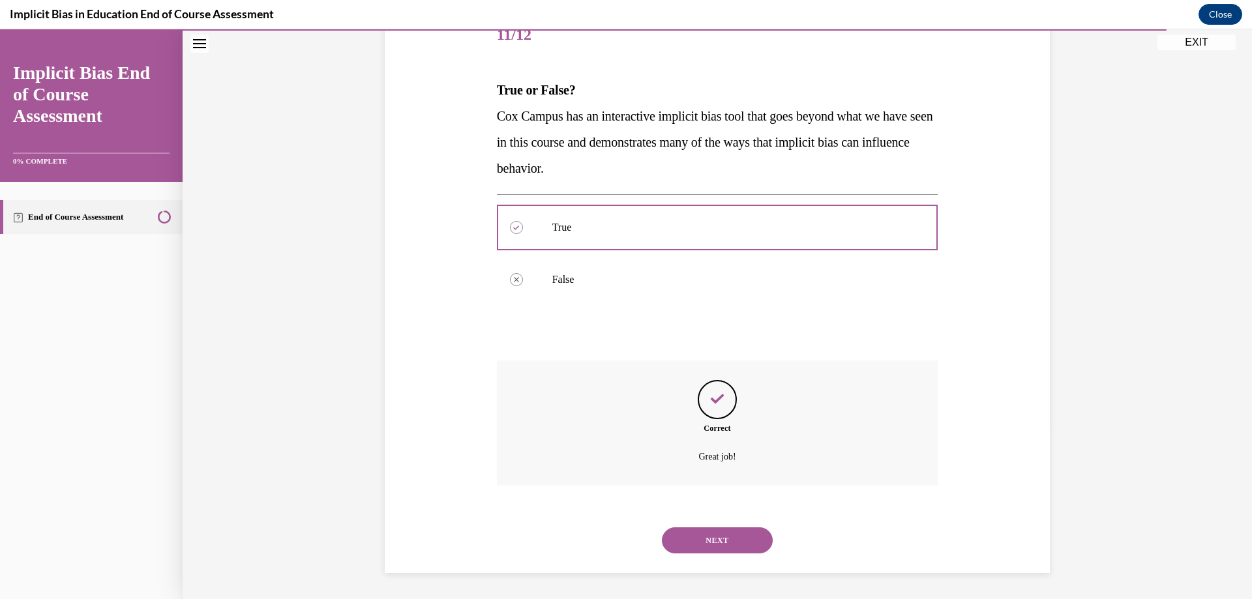
click at [722, 548] on button "NEXT" at bounding box center [717, 540] width 111 height 26
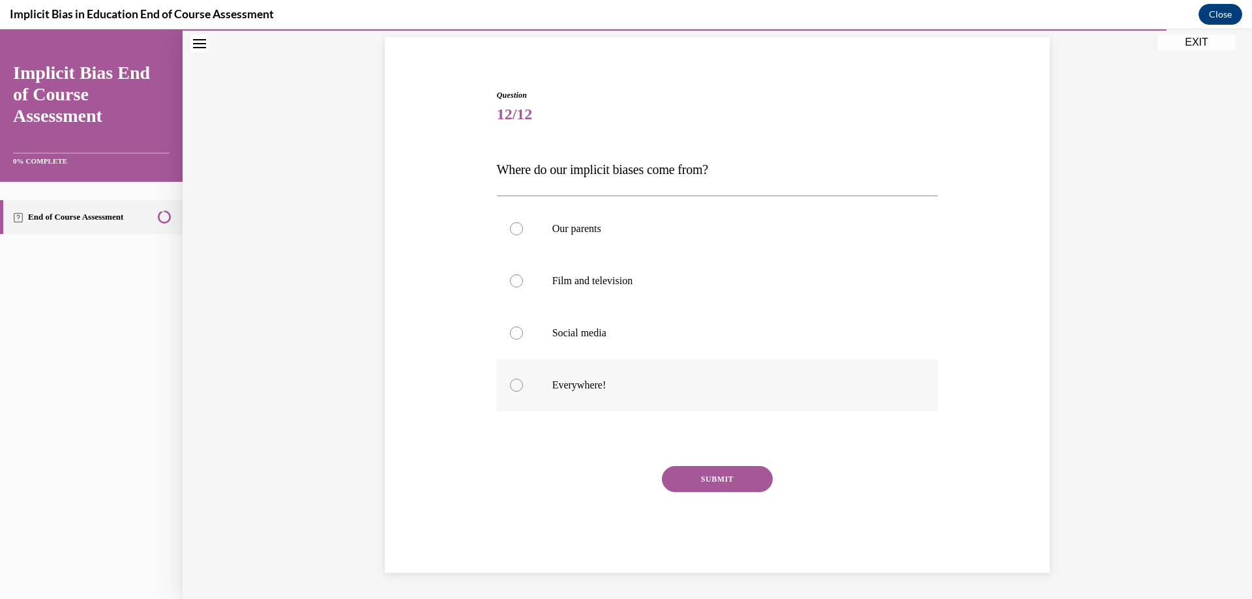
click at [510, 381] on div at bounding box center [516, 385] width 13 height 13
click at [510, 381] on input "Everywhere!" at bounding box center [516, 385] width 13 height 13
radio input "true"
click at [728, 492] on div "SUBMIT" at bounding box center [717, 498] width 441 height 65
click at [728, 486] on button "SUBMIT" at bounding box center [717, 479] width 111 height 26
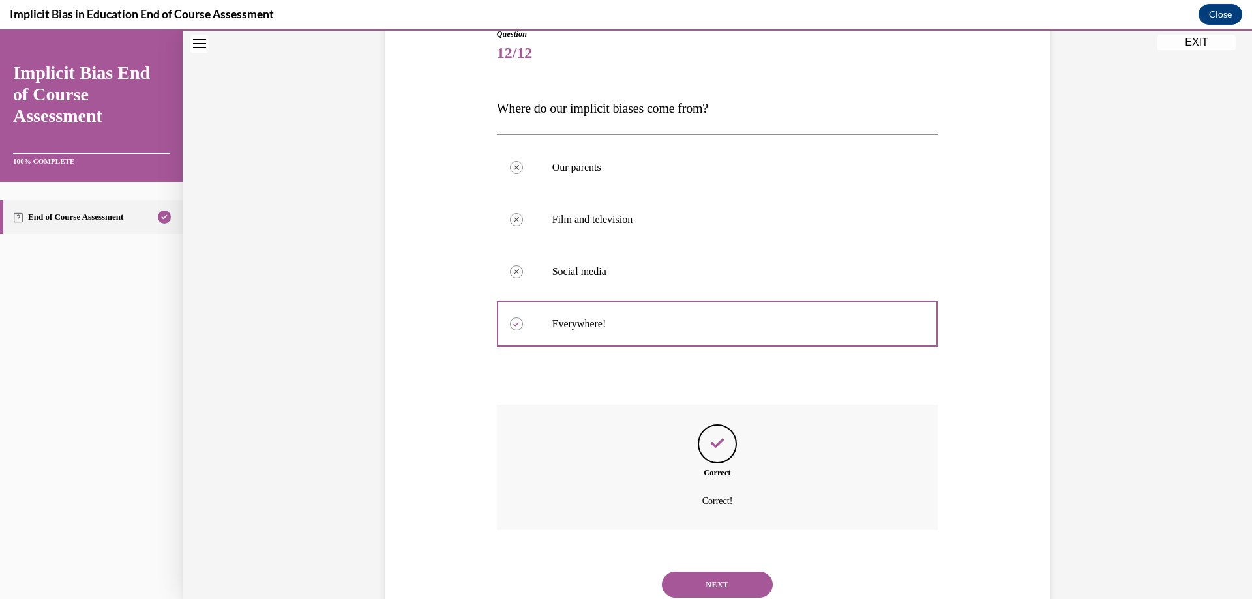
scroll to position [198, 0]
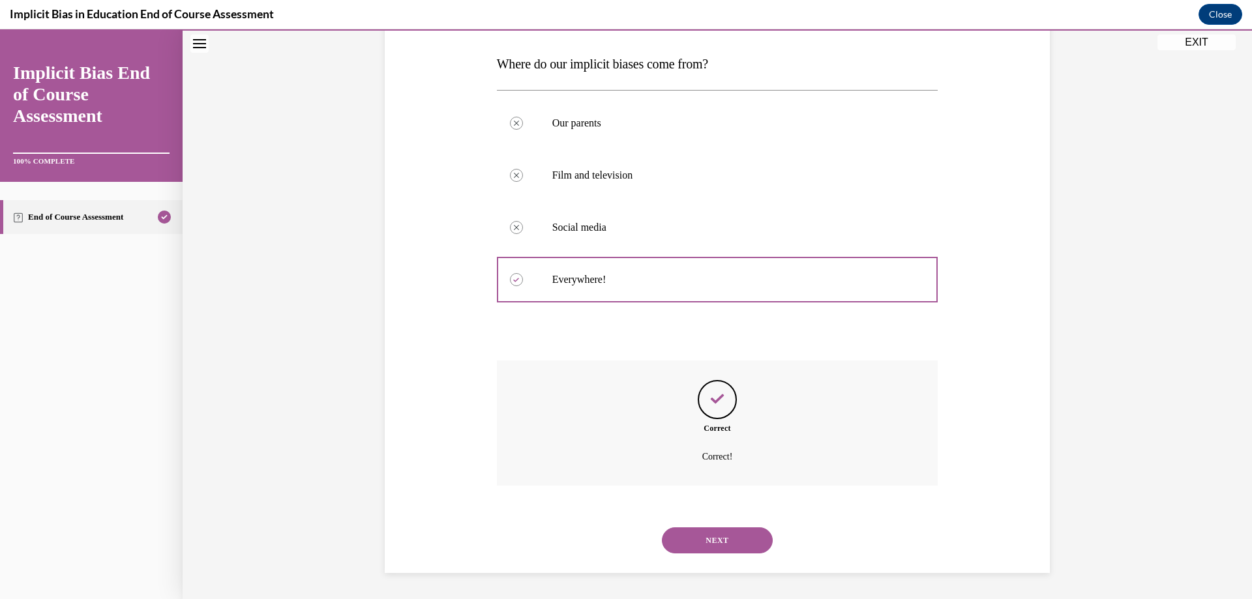
click at [718, 528] on button "NEXT" at bounding box center [717, 540] width 111 height 26
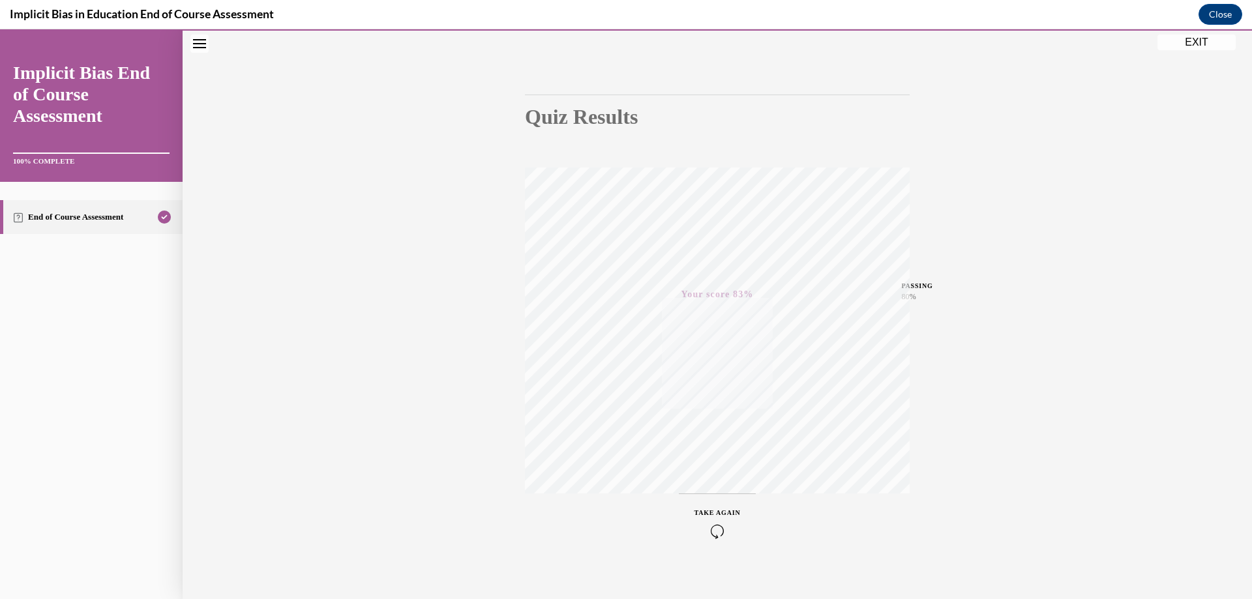
scroll to position [98, 0]
click at [1191, 37] on button "EXIT" at bounding box center [1196, 43] width 78 height 16
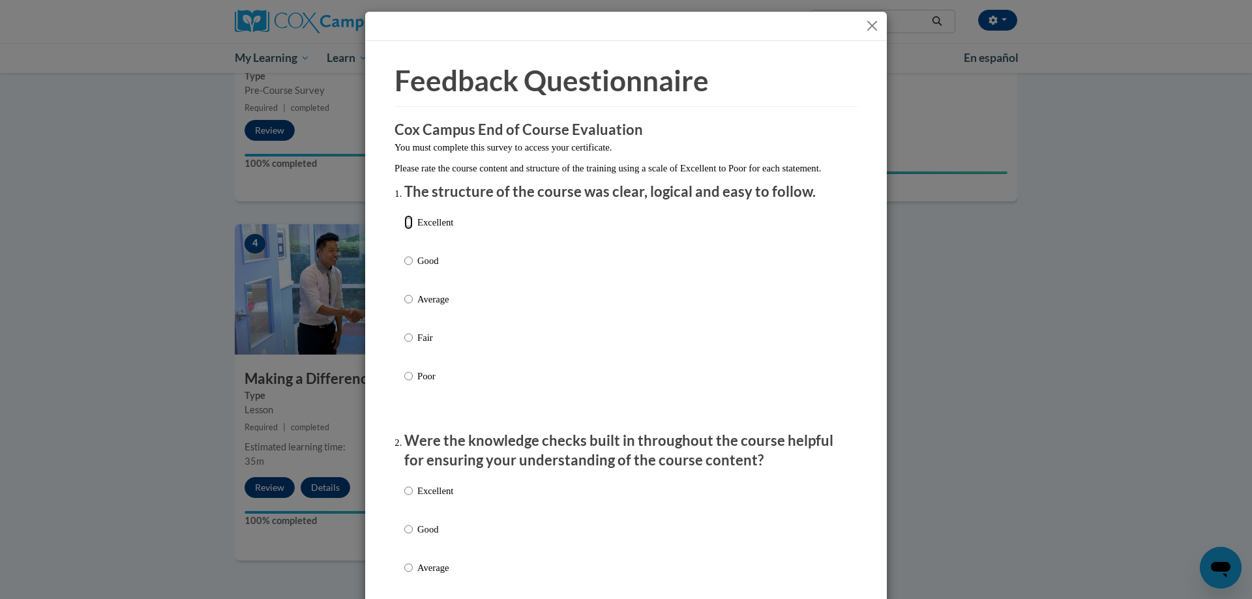
click at [408, 230] on input "Excellent" at bounding box center [408, 222] width 8 height 14
radio input "true"
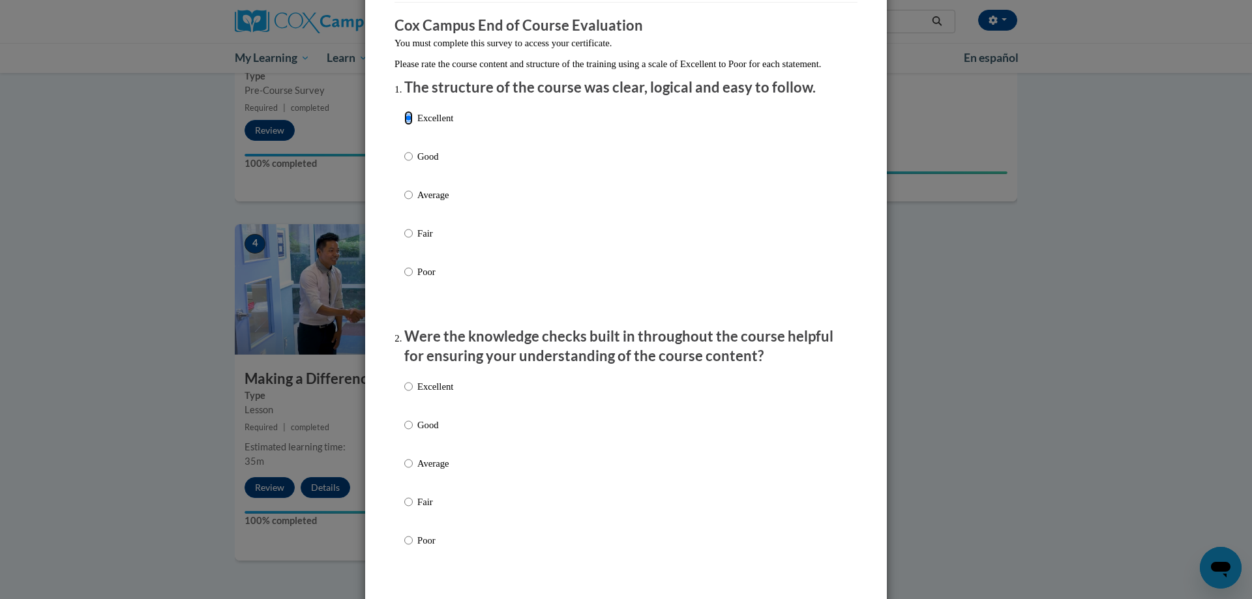
scroll to position [196, 0]
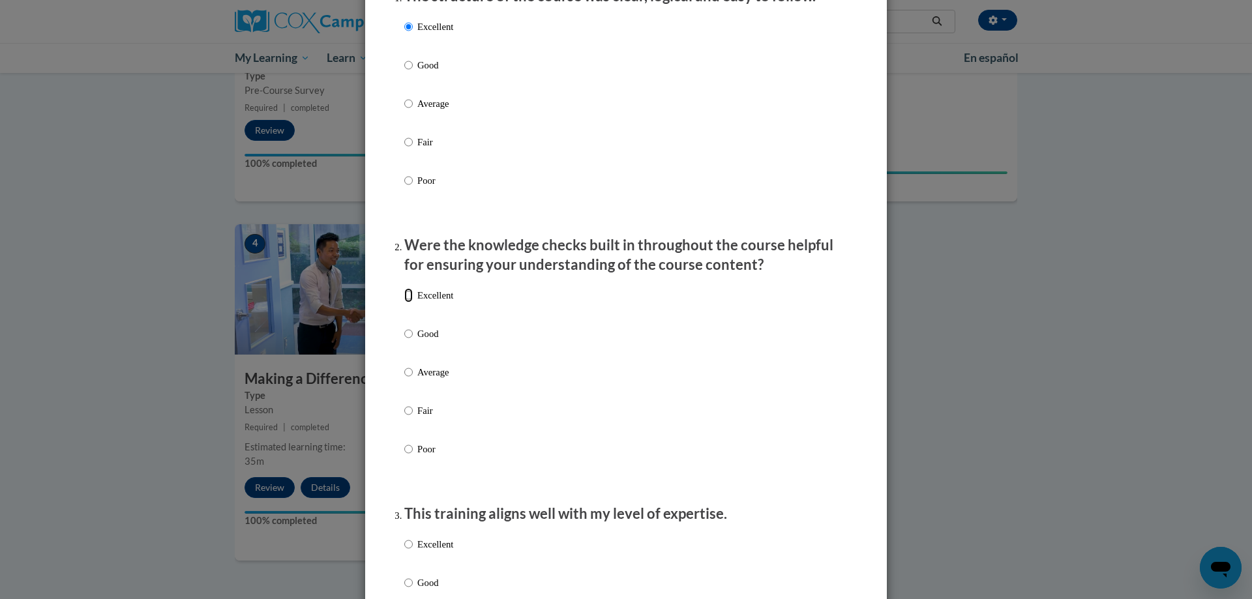
click at [408, 303] on input "Excellent" at bounding box center [408, 295] width 8 height 14
radio input "true"
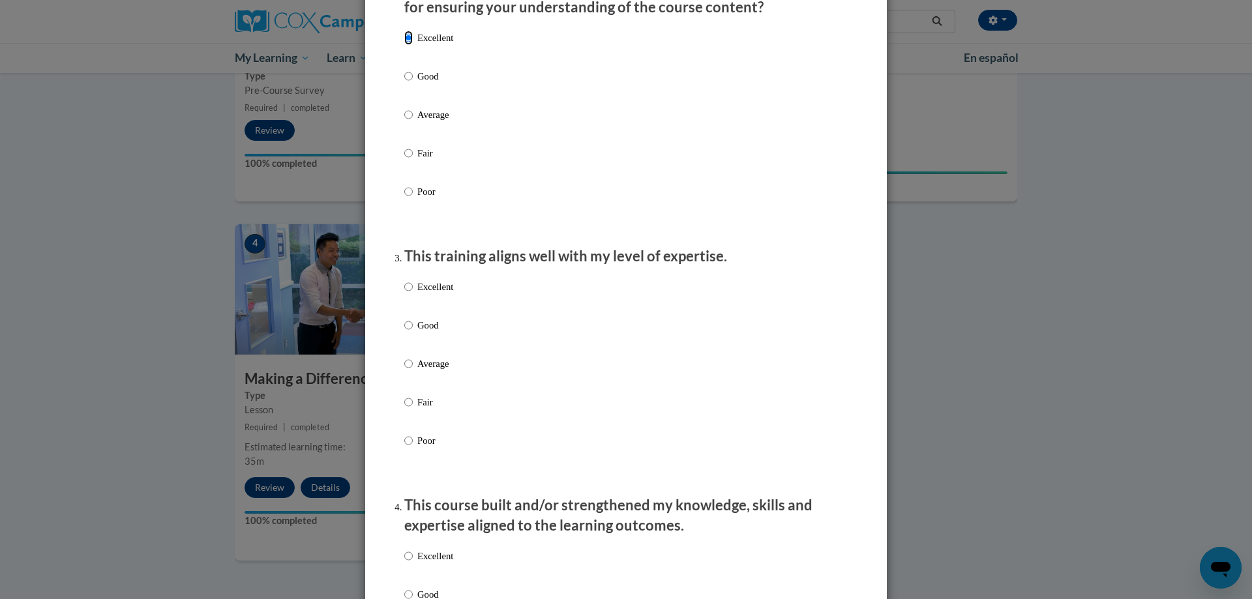
scroll to position [456, 0]
click at [408, 291] on input "Excellent" at bounding box center [408, 283] width 8 height 14
radio input "true"
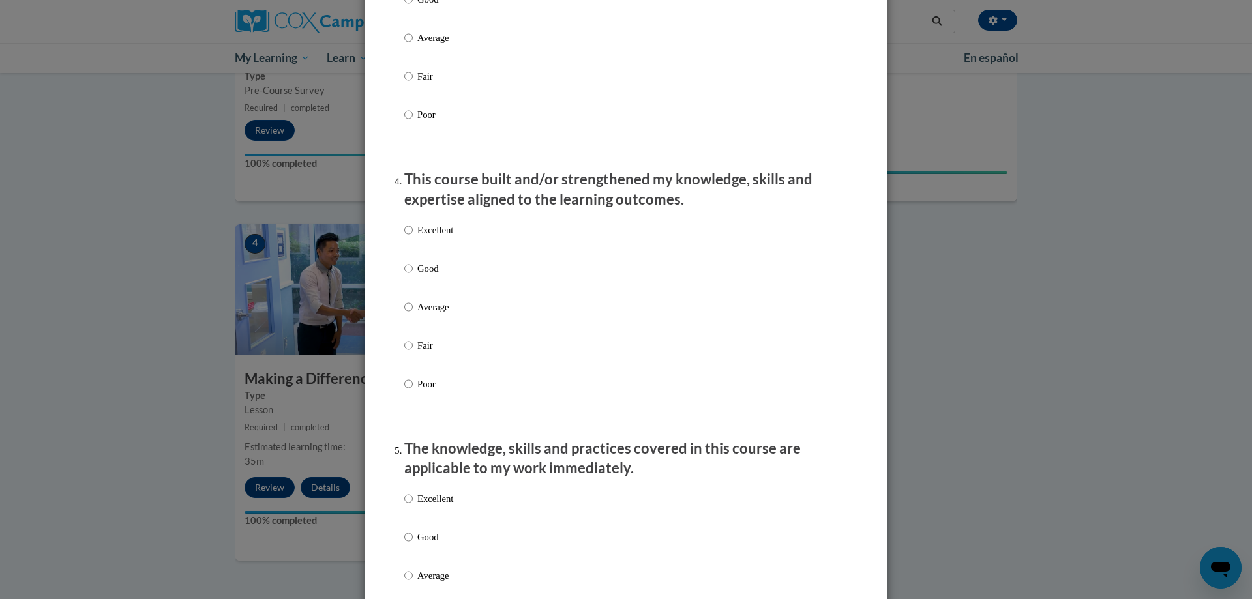
scroll to position [782, 0]
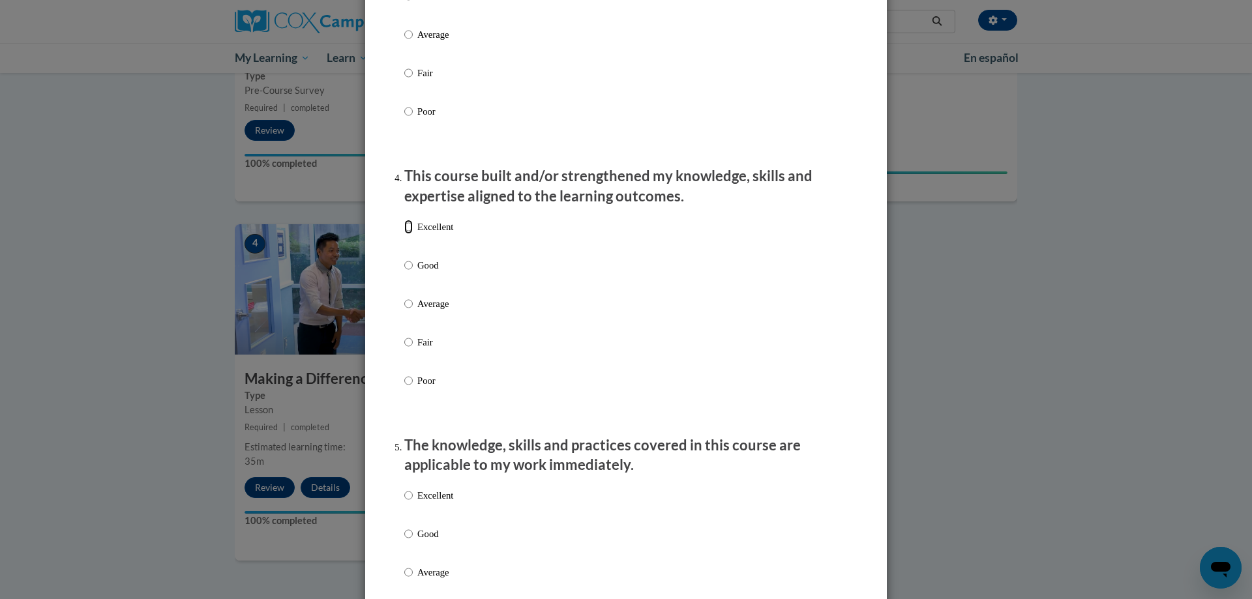
click at [404, 234] on input "Excellent" at bounding box center [408, 227] width 8 height 14
radio input "true"
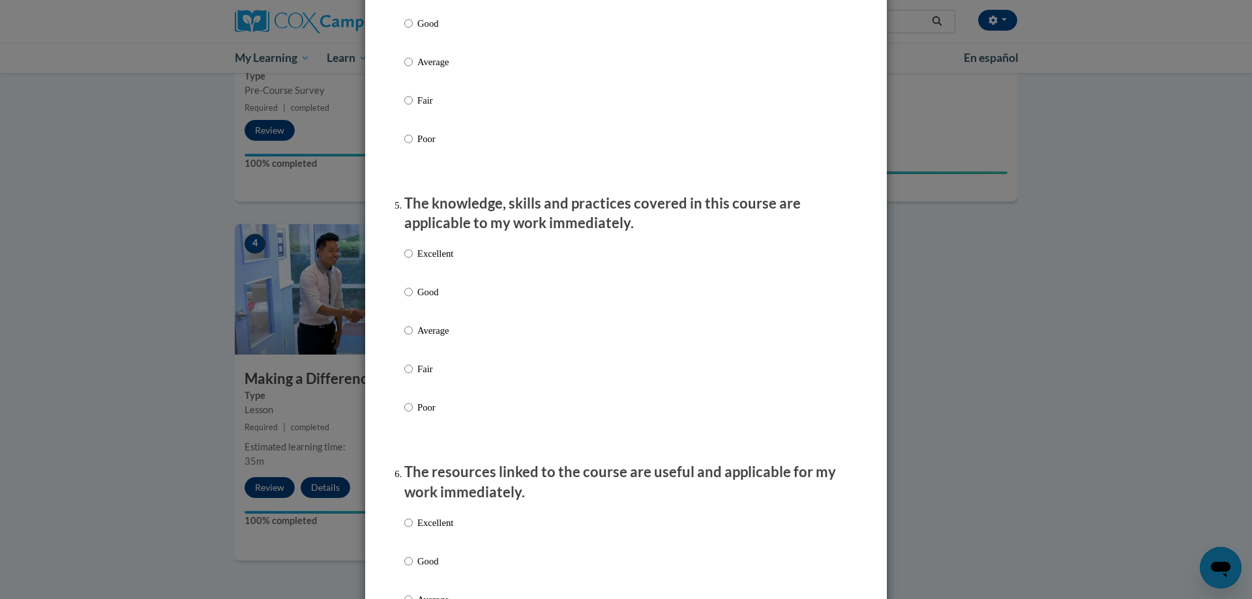
scroll to position [1108, 0]
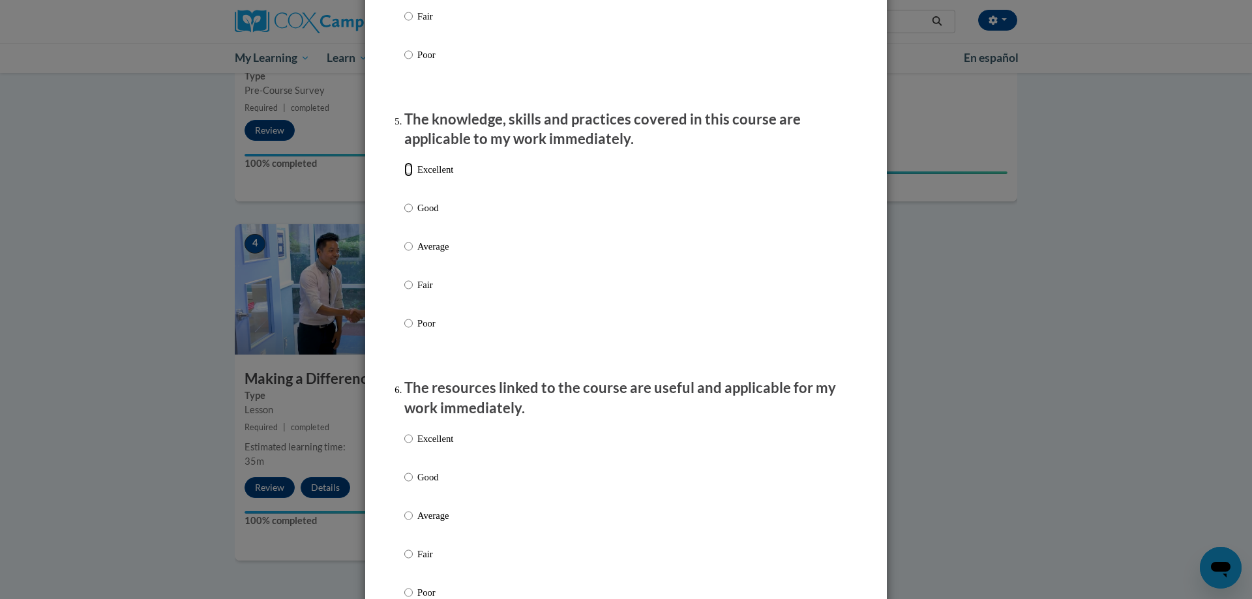
click at [404, 177] on input "Excellent" at bounding box center [408, 169] width 8 height 14
radio input "true"
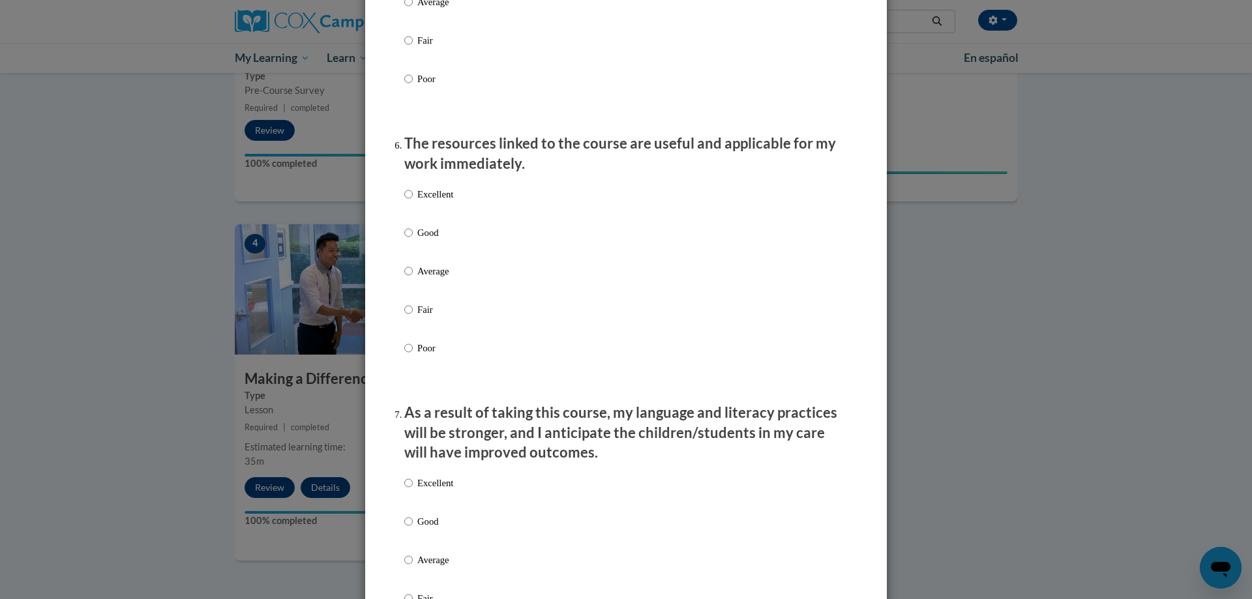
scroll to position [1369, 0]
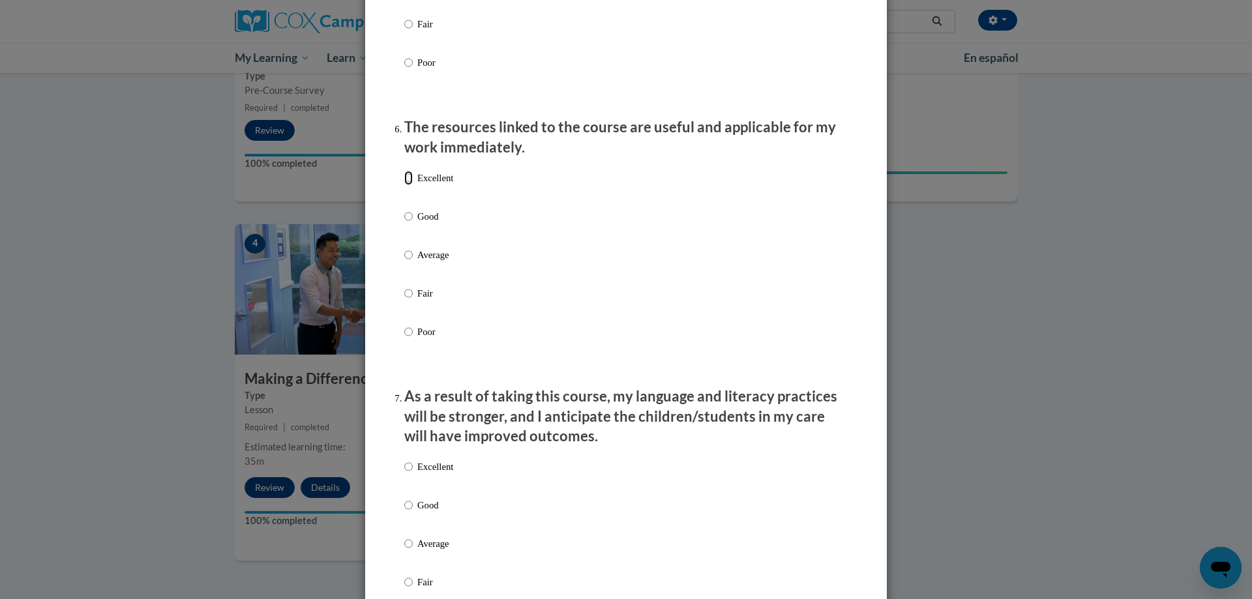
click at [404, 185] on input "Excellent" at bounding box center [408, 178] width 8 height 14
radio input "true"
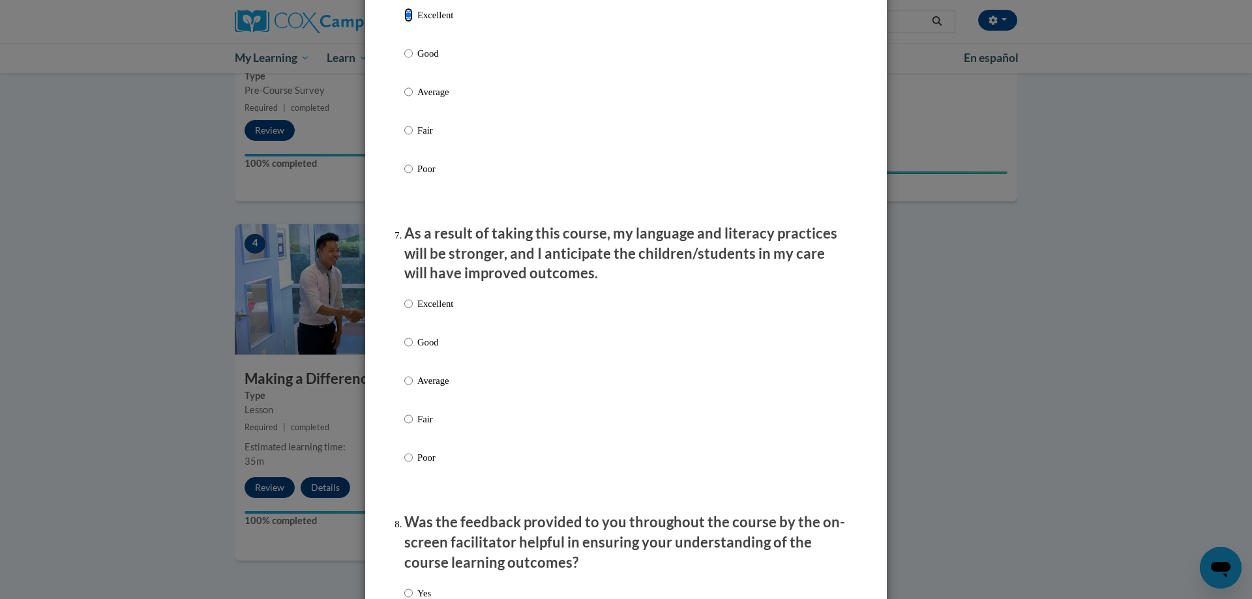
scroll to position [1630, 0]
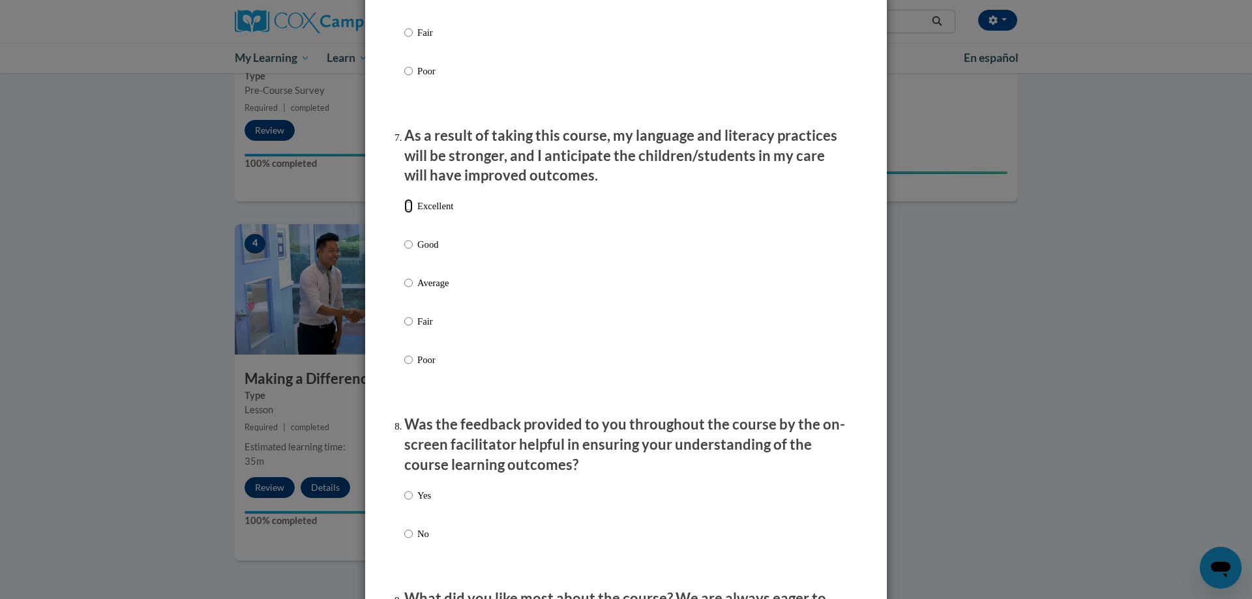
click at [404, 213] on input "Excellent" at bounding box center [408, 206] width 8 height 14
radio input "true"
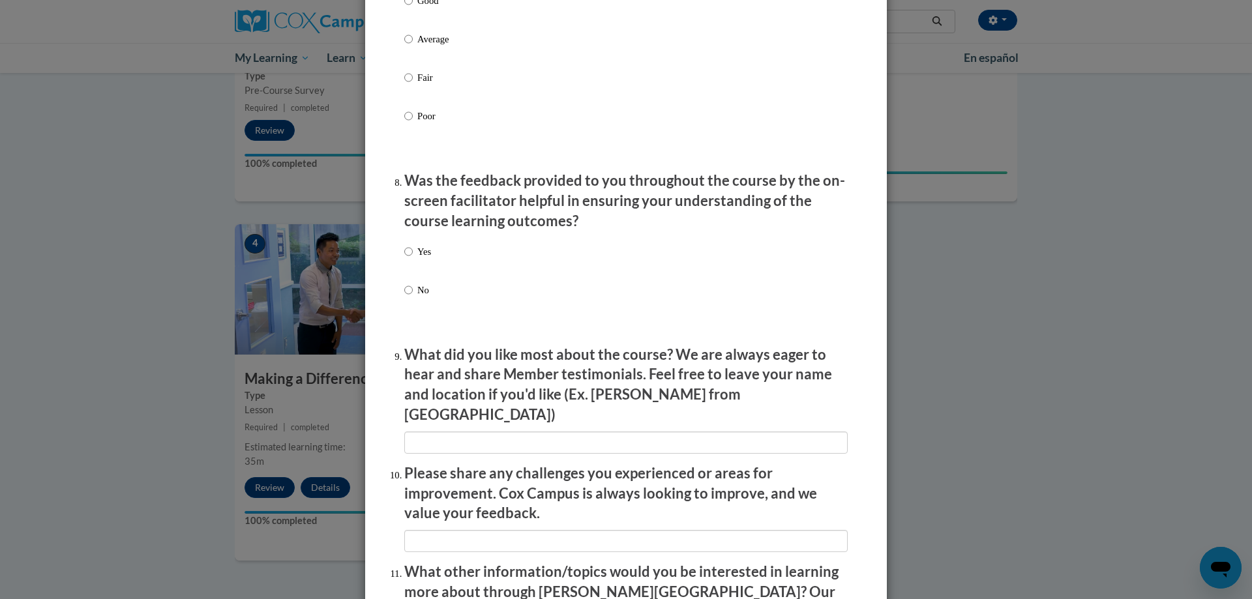
scroll to position [1956, 0]
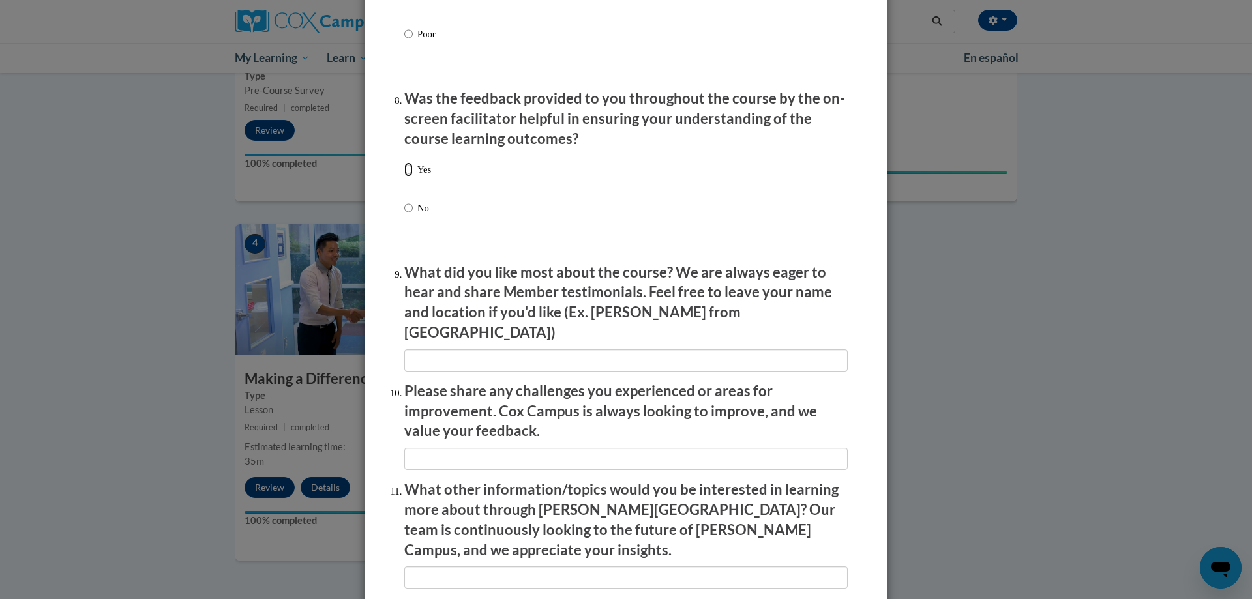
click at [404, 177] on input "Yes" at bounding box center [408, 169] width 8 height 14
radio input "true"
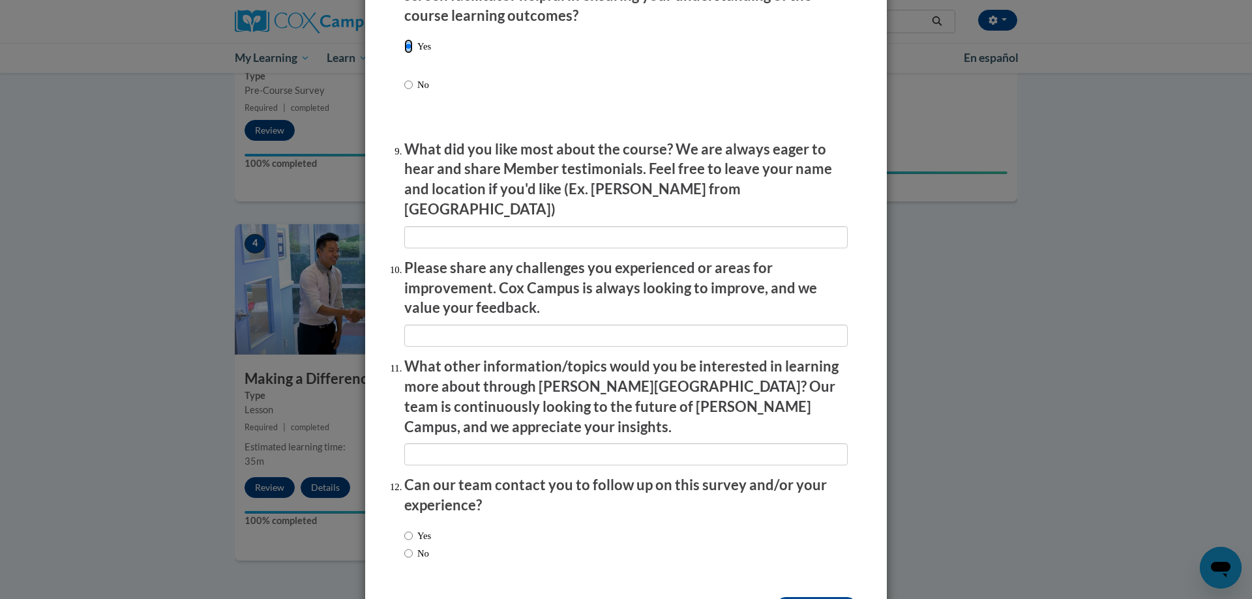
scroll to position [2086, 0]
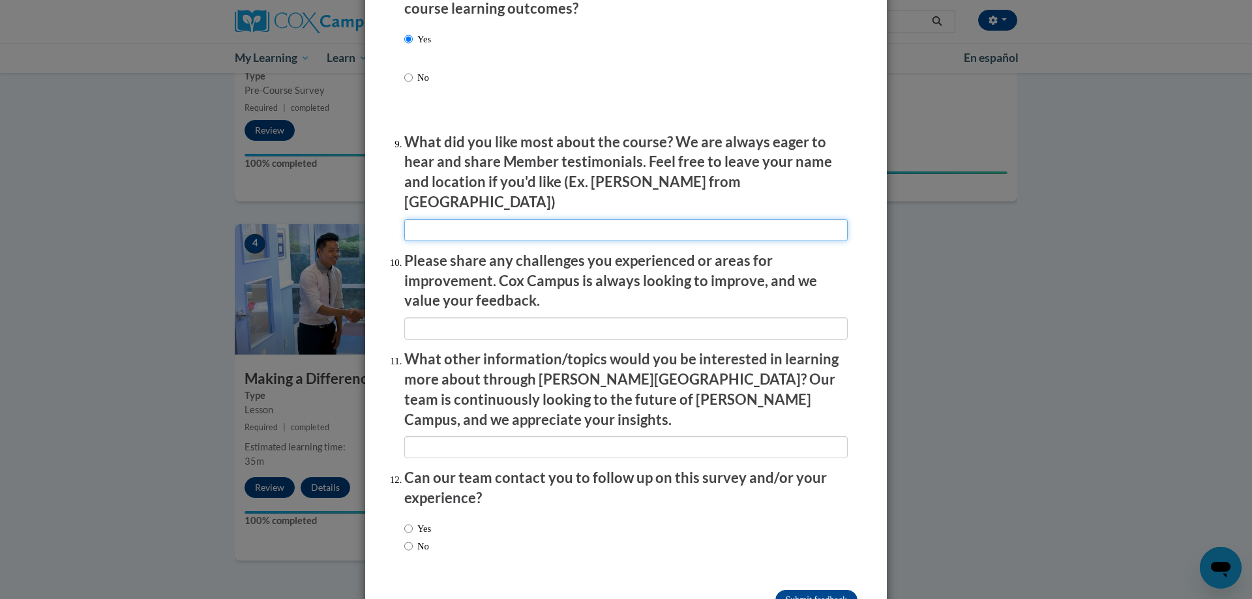
click at [449, 219] on input "textbox" at bounding box center [625, 230] width 443 height 22
type input "I like that it was self-paced so I could work on it during my own time."
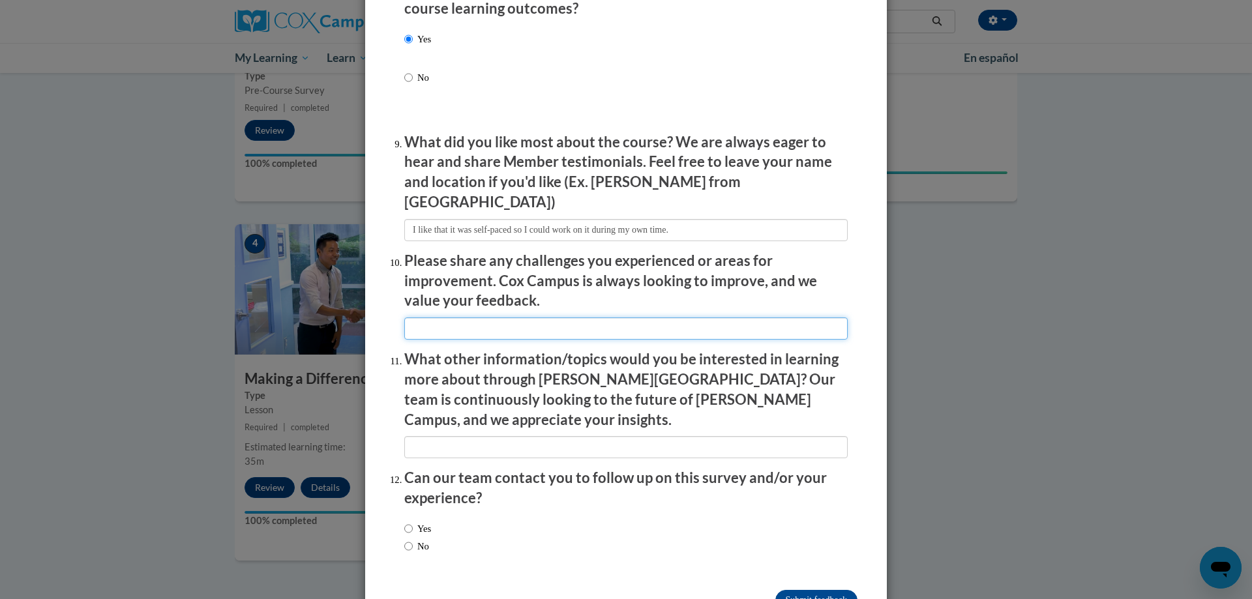
click at [635, 319] on input "textbox" at bounding box center [625, 329] width 443 height 22
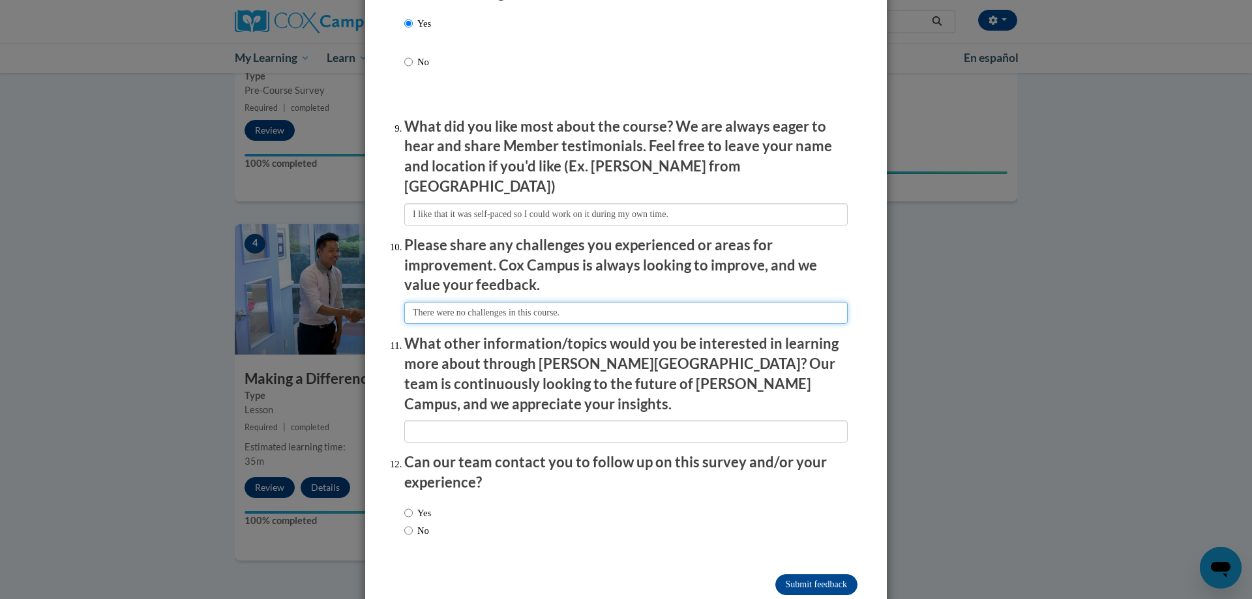
scroll to position [2110, 0]
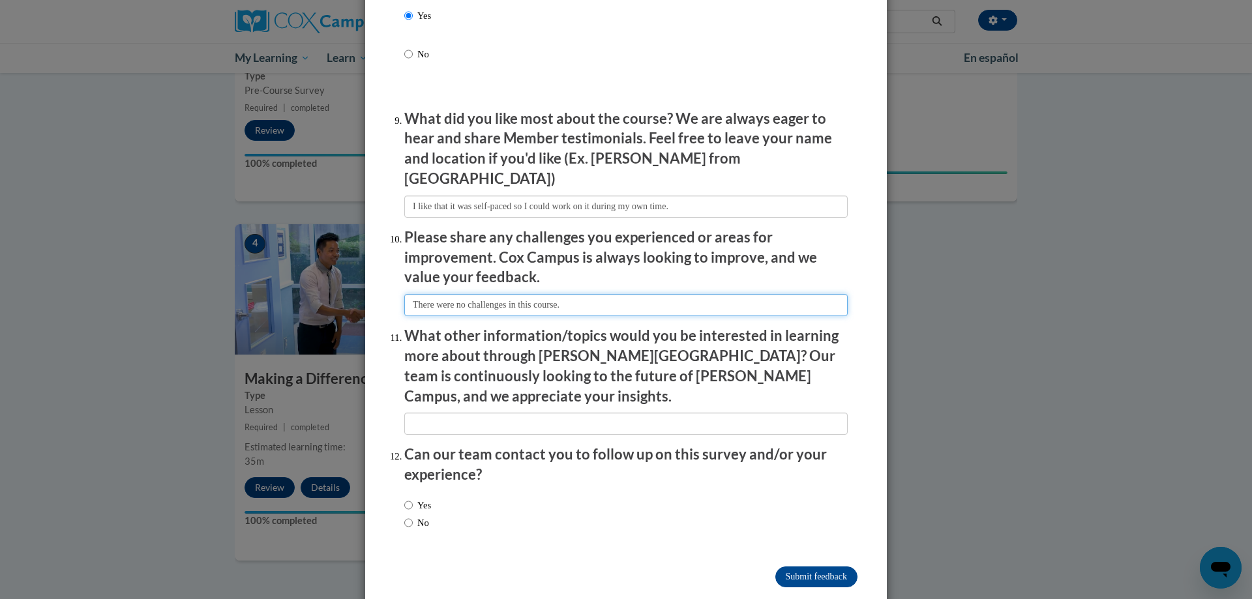
type input "There were no challenges in this course."
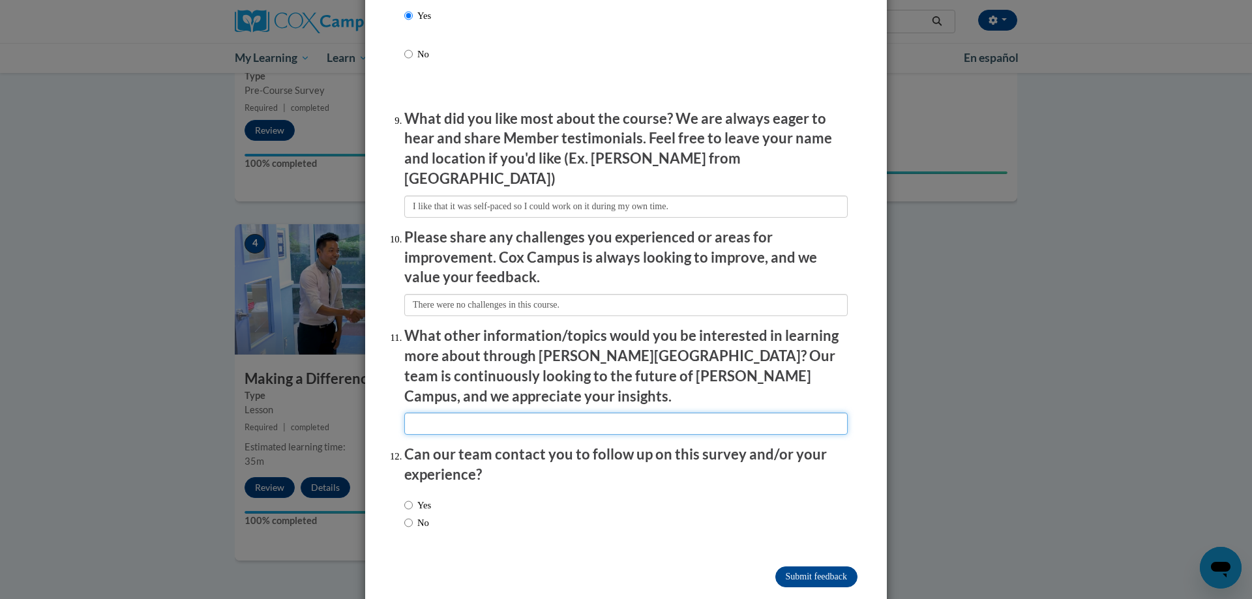
click at [557, 413] on input "textbox" at bounding box center [625, 424] width 443 height 22
type input "Classroom Management Techniques for New Teachers"
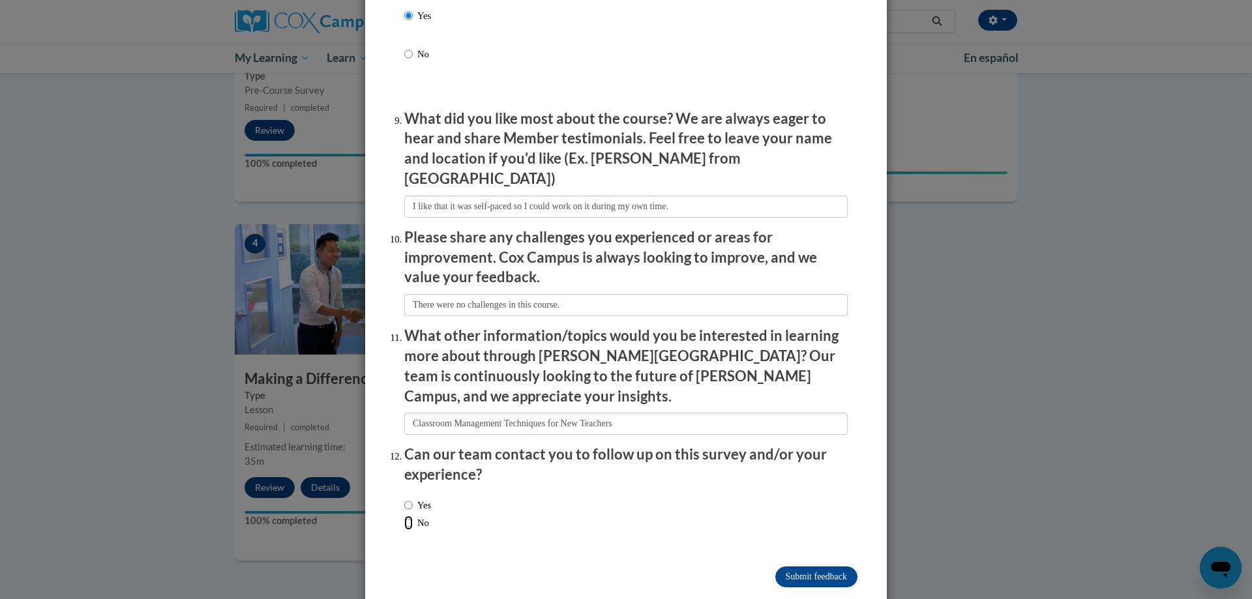
click at [404, 516] on input "No" at bounding box center [408, 523] width 8 height 14
radio input "true"
click at [809, 567] on input "Submit feedback" at bounding box center [816, 577] width 82 height 21
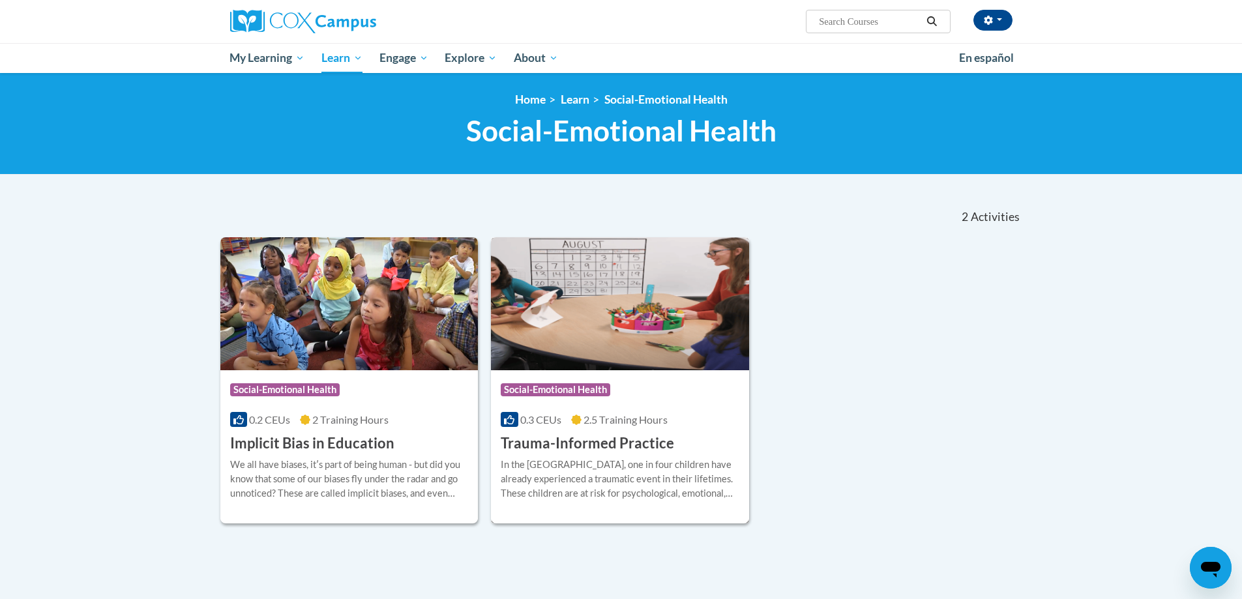
click at [589, 438] on h3 "Trauma-Informed Practice" at bounding box center [587, 444] width 173 height 20
